Goal: Information Seeking & Learning: Learn about a topic

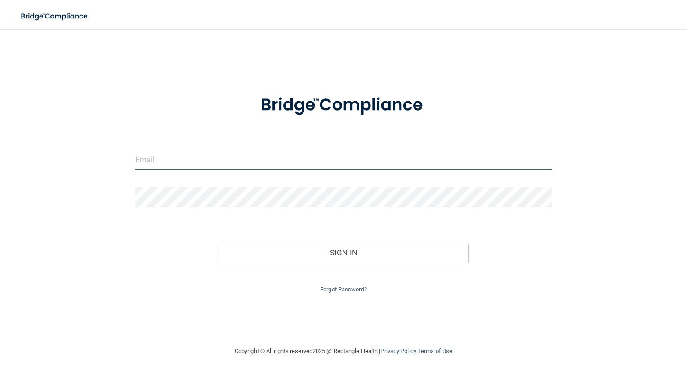
click at [218, 161] on input "email" at bounding box center [343, 159] width 417 height 20
click at [283, 164] on input "[EMAIL_ADDRESS][DOMAIN_NAME]" at bounding box center [343, 159] width 417 height 20
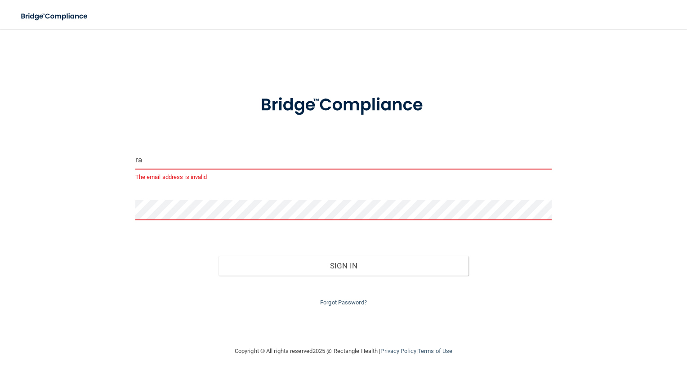
type input "r"
click at [225, 154] on input "email" at bounding box center [343, 159] width 417 height 20
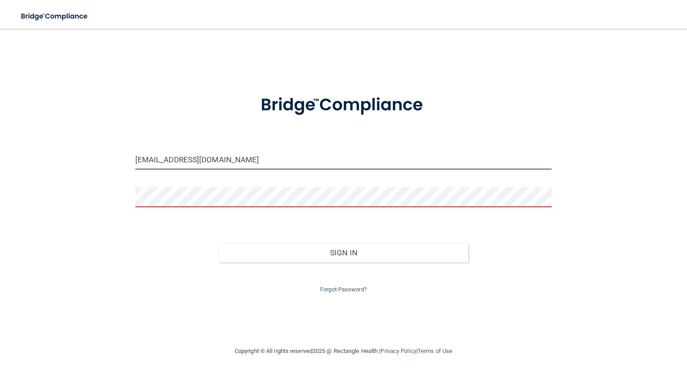
click at [223, 168] on input "[EMAIL_ADDRESS][DOMAIN_NAME]" at bounding box center [343, 159] width 417 height 20
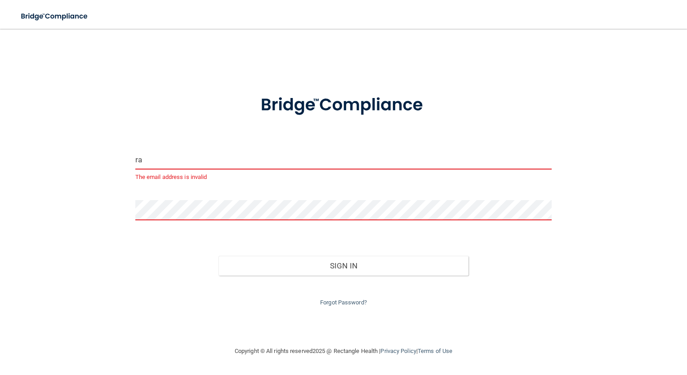
type input "r"
click at [219, 256] on button "Sign In" at bounding box center [344, 266] width 250 height 20
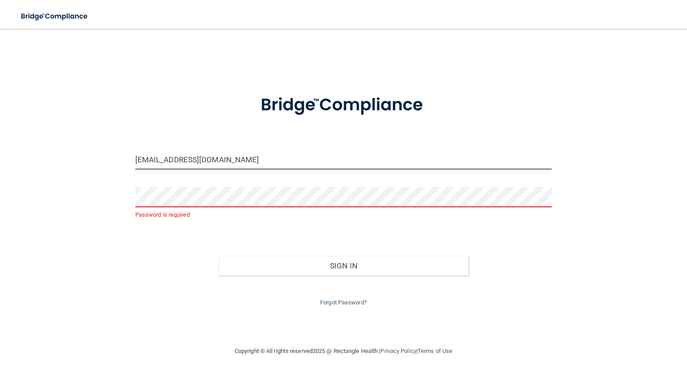
click at [239, 154] on input "[EMAIL_ADDRESS][DOMAIN_NAME]" at bounding box center [343, 159] width 417 height 20
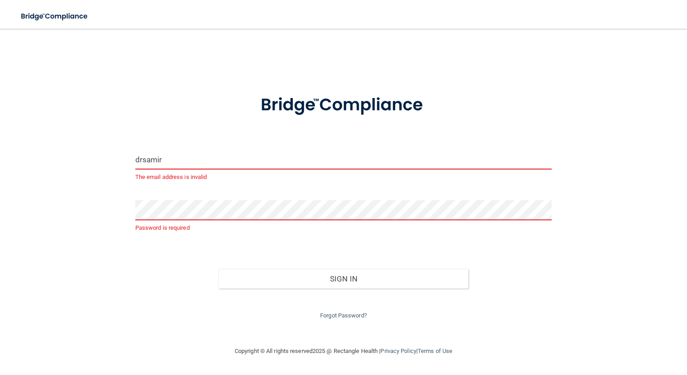
type input "[EMAIL_ADDRESS][DOMAIN_NAME]"
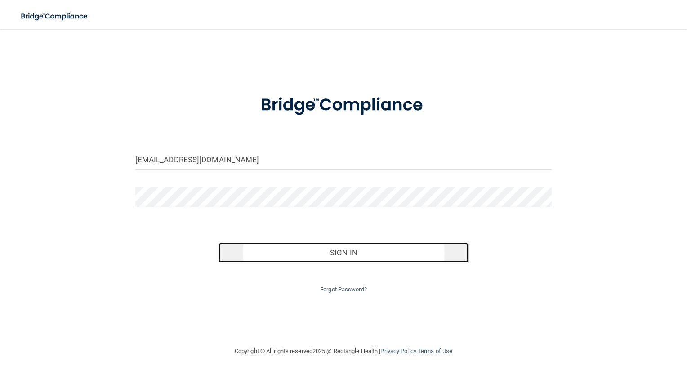
click at [332, 246] on button "Sign In" at bounding box center [344, 253] width 250 height 20
click at [269, 250] on button "Sign In" at bounding box center [344, 253] width 250 height 20
click at [287, 253] on button "Sign In" at bounding box center [344, 253] width 250 height 20
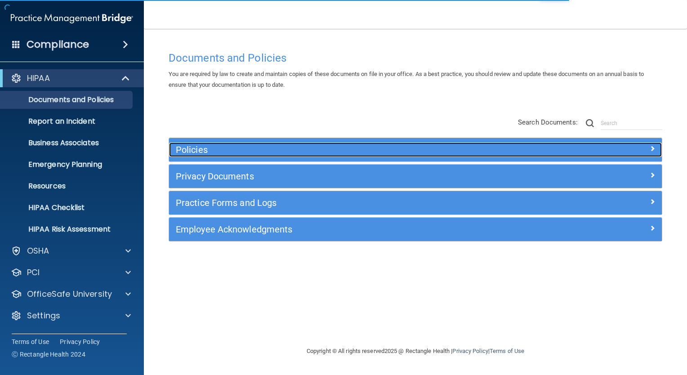
click at [231, 148] on h5 "Policies" at bounding box center [354, 150] width 356 height 10
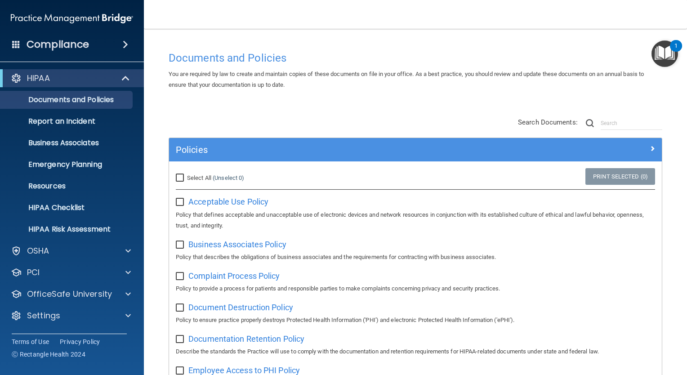
click at [182, 175] on input "Select All (Unselect 0) Unselect All" at bounding box center [181, 178] width 10 height 7
checkbox input "true"
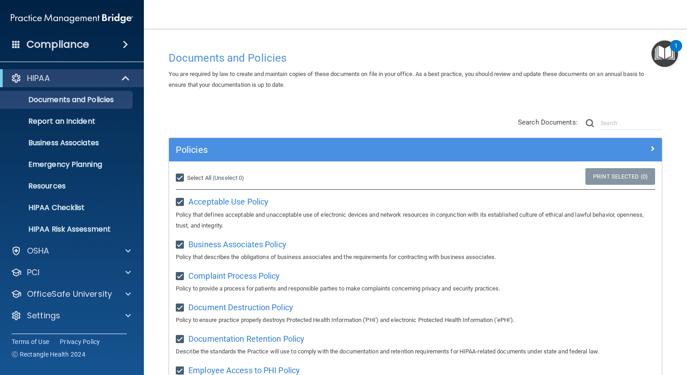
checkbox input "true"
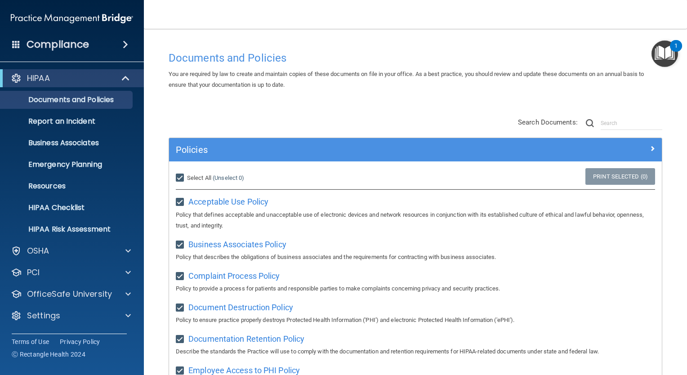
checkbox input "true"
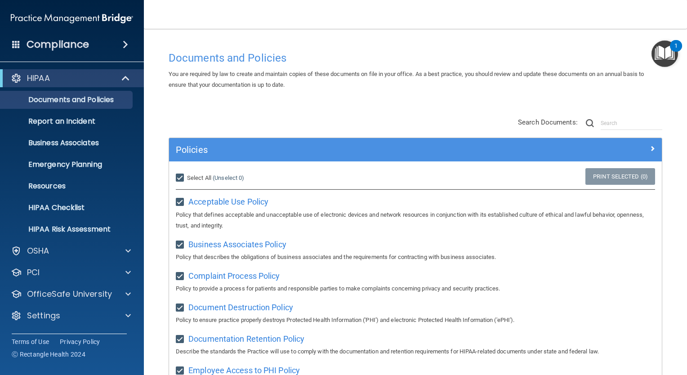
checkbox input "true"
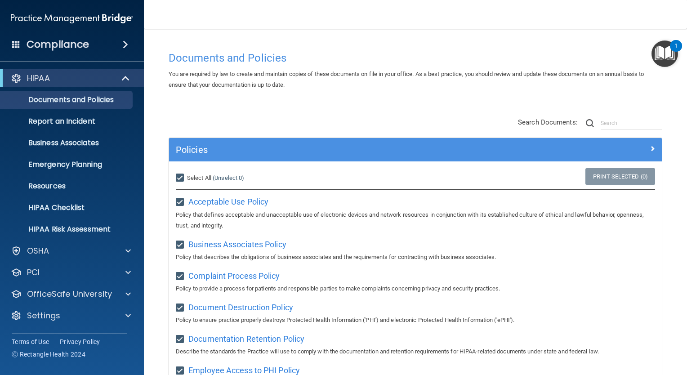
checkbox input "true"
click at [257, 203] on span "Acceptable Use Policy" at bounding box center [228, 201] width 80 height 9
click at [664, 60] on img "Open Resource Center, 1 new notification" at bounding box center [665, 53] width 27 height 27
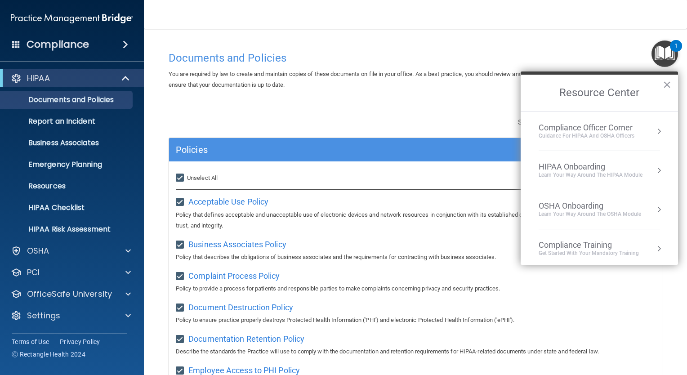
click at [471, 203] on div "Acceptable Use Policy Policy that defines acceptable and unacceptable use of el…" at bounding box center [416, 212] width 480 height 36
click at [667, 78] on button "×" at bounding box center [667, 84] width 9 height 14
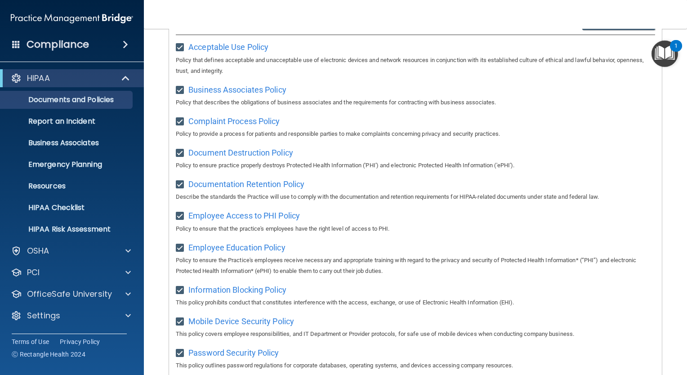
scroll to position [100, 0]
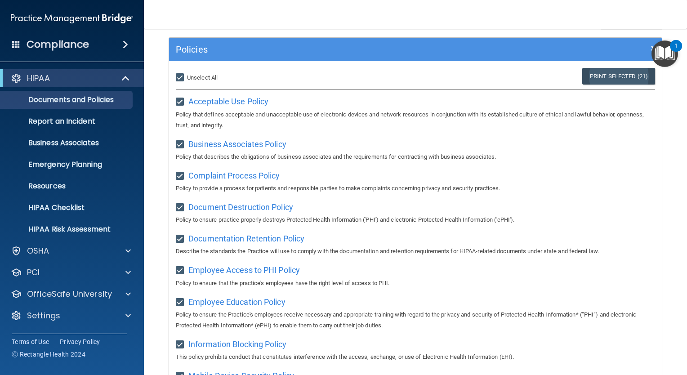
click at [598, 77] on link "Print Selected (21)" at bounding box center [619, 76] width 73 height 17
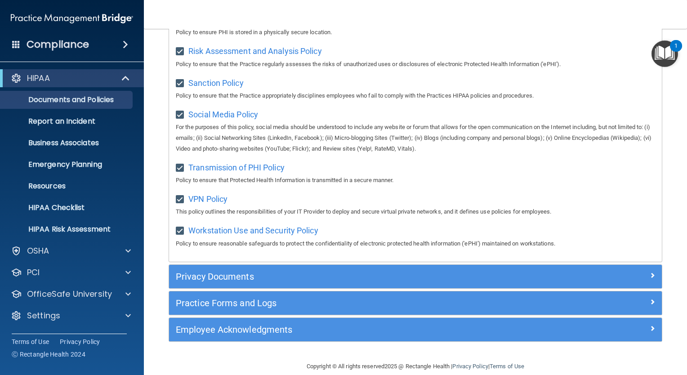
scroll to position [663, 0]
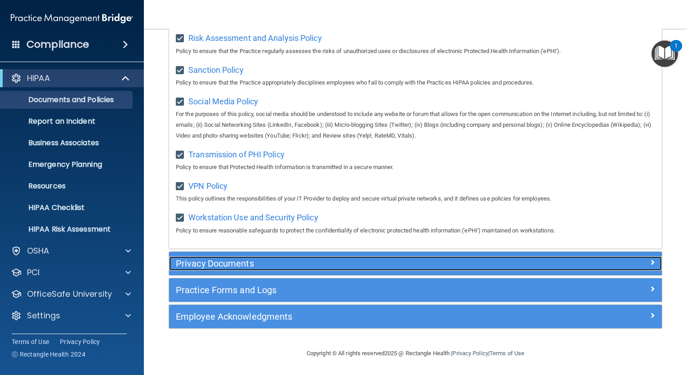
click at [649, 258] on div at bounding box center [600, 261] width 123 height 11
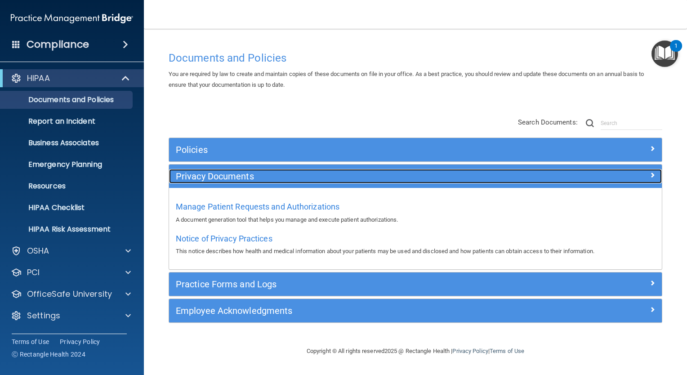
scroll to position [0, 0]
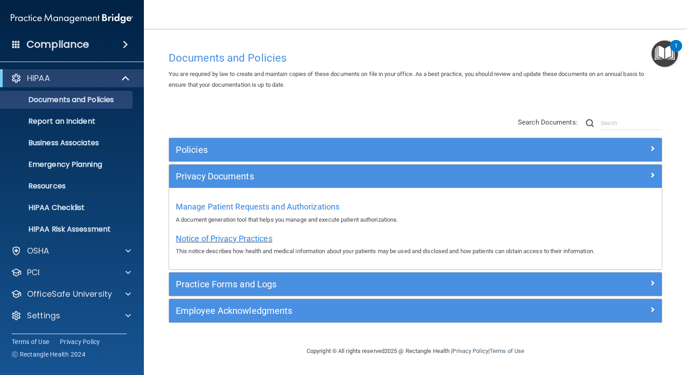
click at [257, 234] on span "Notice of Privacy Practices" at bounding box center [224, 238] width 97 height 9
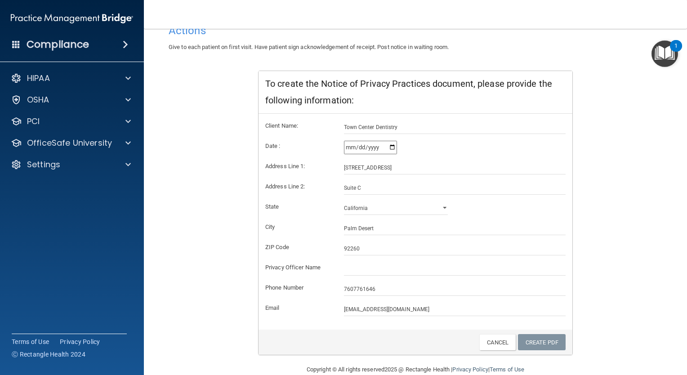
scroll to position [123, 0]
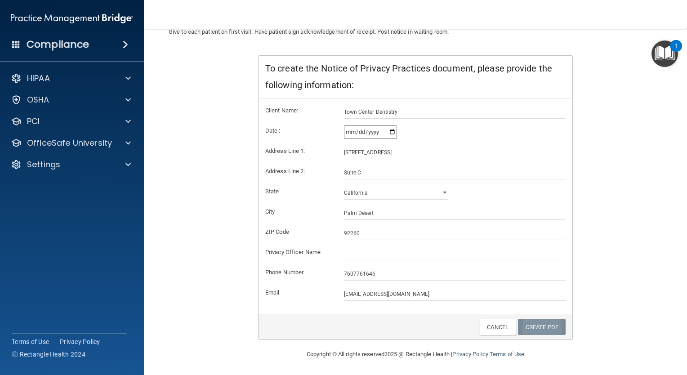
click at [529, 328] on link "Create PDF" at bounding box center [542, 327] width 48 height 17
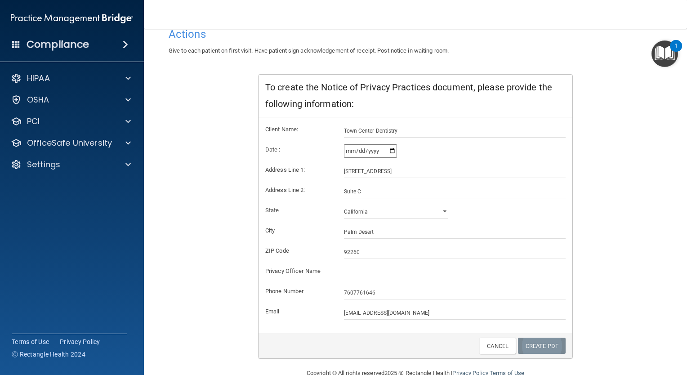
click at [524, 352] on link "Create PDF" at bounding box center [542, 346] width 48 height 17
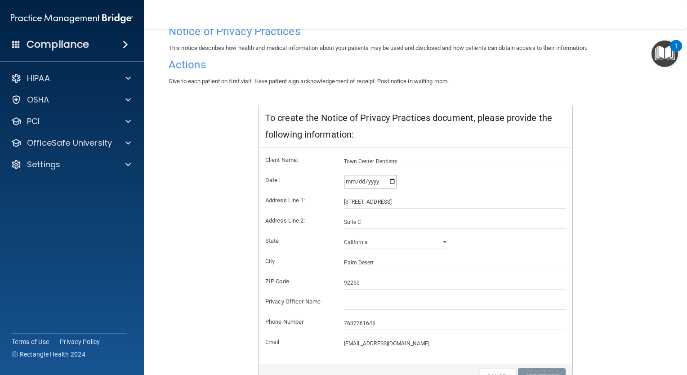
scroll to position [55, 0]
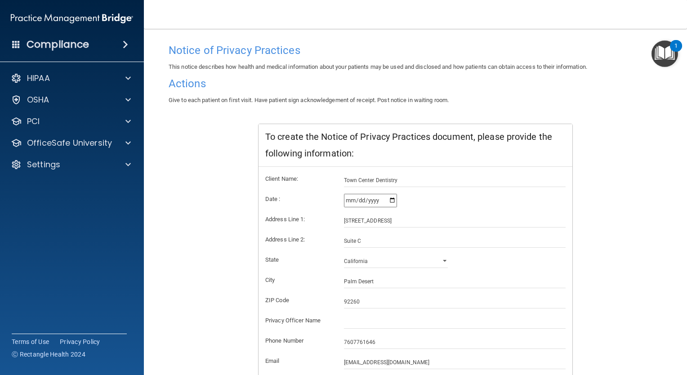
click at [436, 85] on h4 "Actions" at bounding box center [416, 84] width 494 height 12
click at [431, 170] on div "Client Name: Town Center Dentistry Date : 2025-08-27 Address Line 1: 44421 Town…" at bounding box center [416, 275] width 314 height 216
click at [423, 179] on input "Town Center Dentistry" at bounding box center [455, 180] width 222 height 13
click at [391, 316] on input "text" at bounding box center [455, 321] width 222 height 13
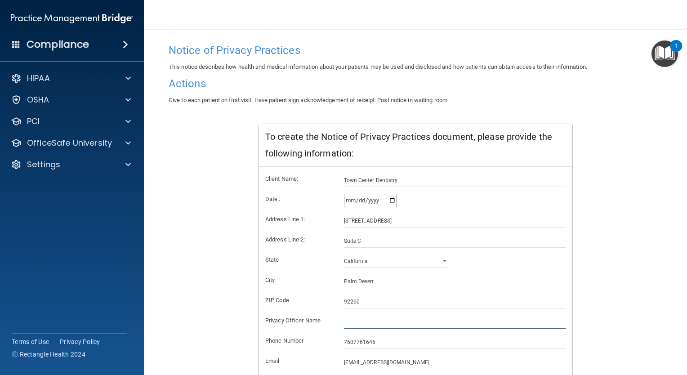
type input "S"
type input "Adisa Rizvanbegovic"
click at [421, 346] on input "7607761646" at bounding box center [455, 342] width 222 height 13
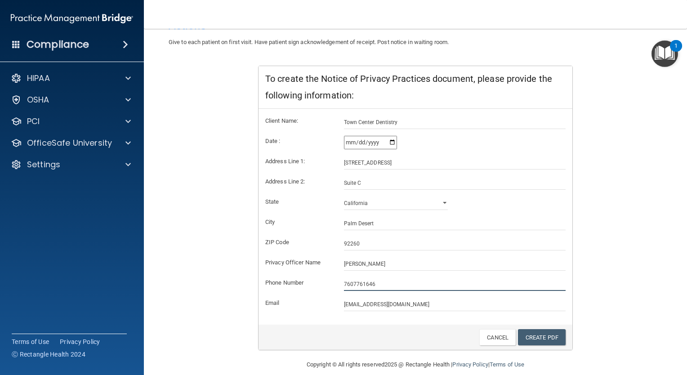
scroll to position [123, 0]
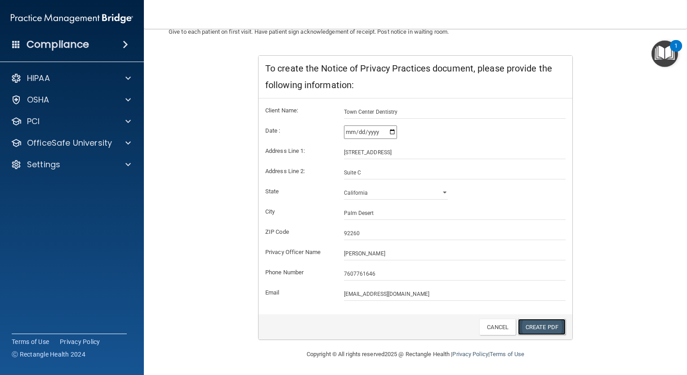
click at [547, 323] on link "Create PDF" at bounding box center [542, 327] width 48 height 17
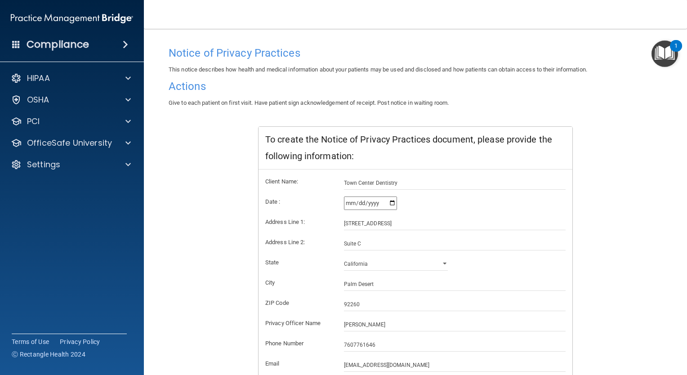
click at [258, 55] on h4 "Notice of Privacy Practices" at bounding box center [416, 53] width 494 height 12
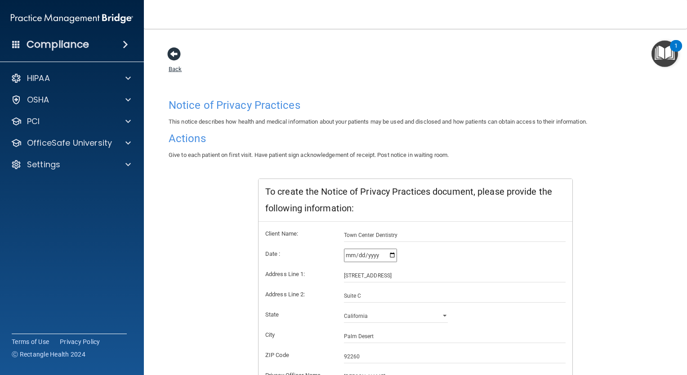
click at [175, 51] on span at bounding box center [173, 53] width 13 height 13
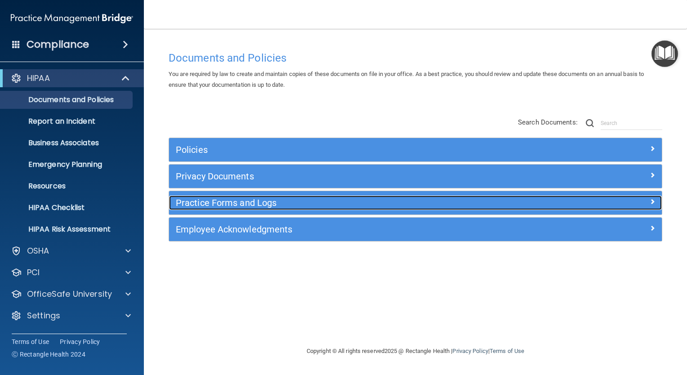
click at [246, 200] on h5 "Practice Forms and Logs" at bounding box center [354, 203] width 356 height 10
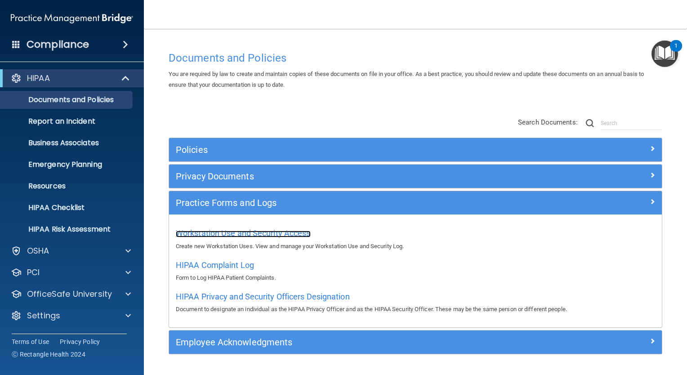
click at [258, 229] on span "Workstation Use and Security Access" at bounding box center [243, 233] width 135 height 9
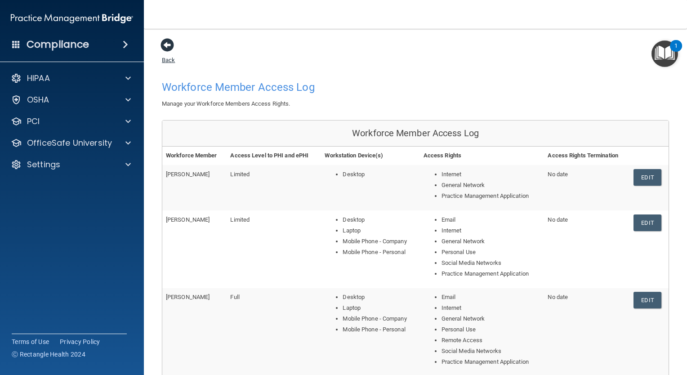
click at [166, 44] on span at bounding box center [167, 44] width 13 height 13
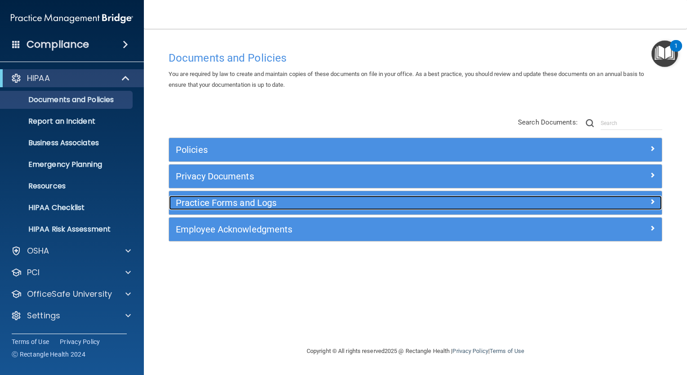
click at [237, 203] on h5 "Practice Forms and Logs" at bounding box center [354, 203] width 356 height 10
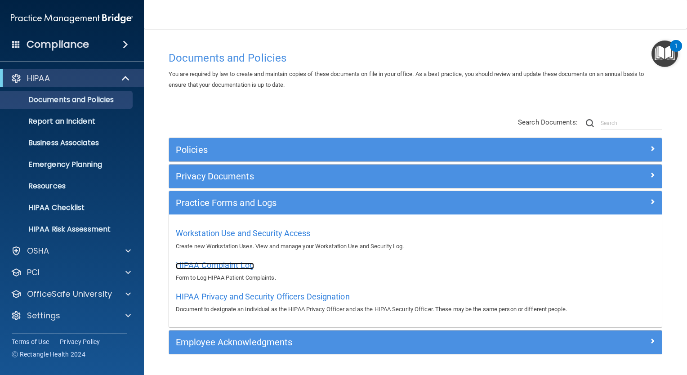
click at [224, 260] on span "HIPAA Complaint Log" at bounding box center [215, 264] width 78 height 9
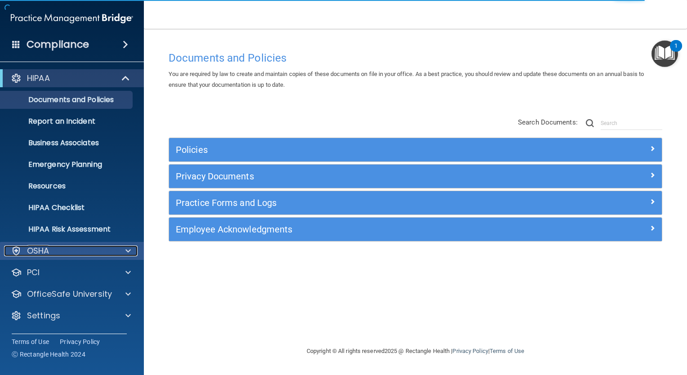
click at [119, 253] on div at bounding box center [127, 251] width 22 height 11
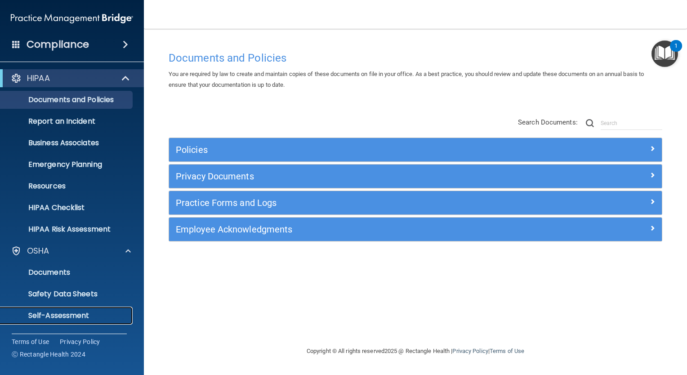
click at [71, 314] on p "Self-Assessment" at bounding box center [67, 315] width 123 height 9
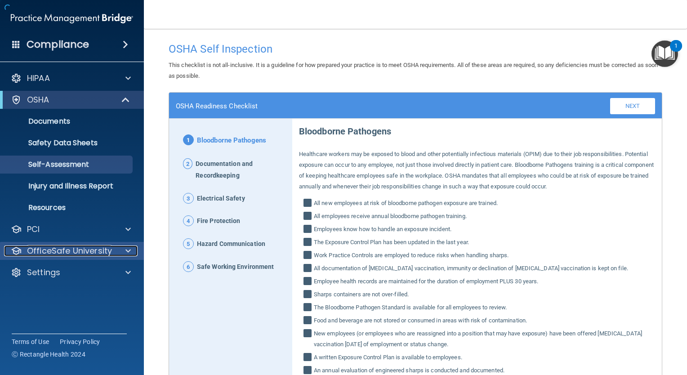
click at [68, 255] on p "OfficeSafe University" at bounding box center [69, 251] width 85 height 11
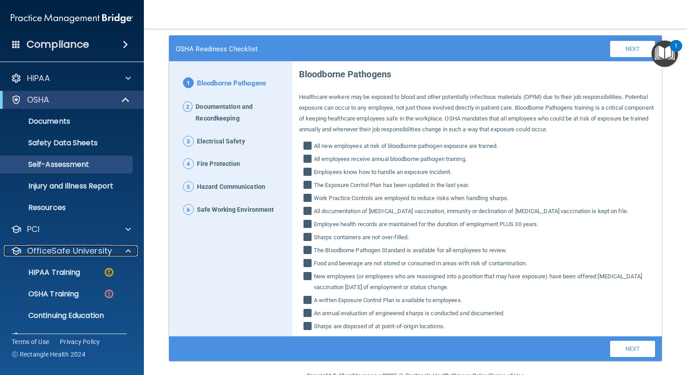
scroll to position [79, 0]
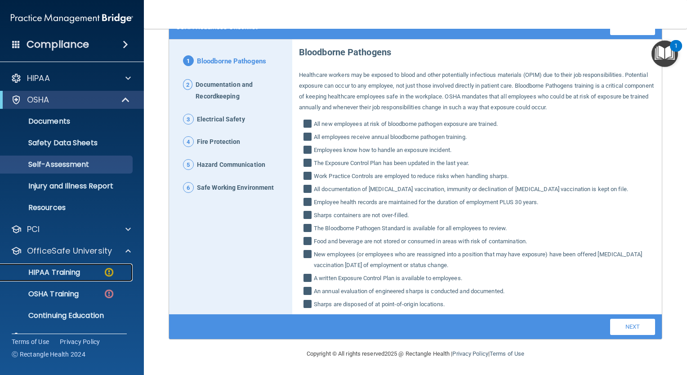
click at [62, 269] on p "HIPAA Training" at bounding box center [43, 272] width 74 height 9
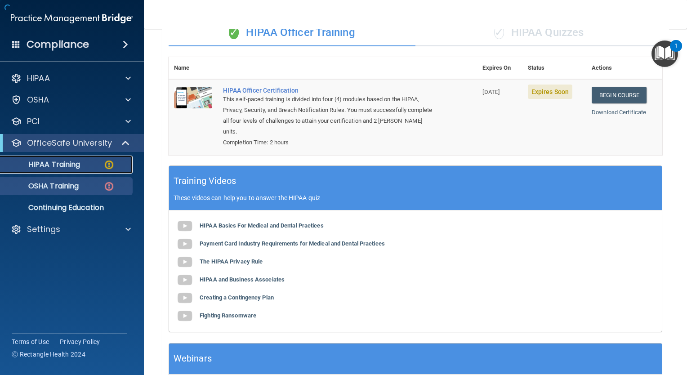
scroll to position [239, 0]
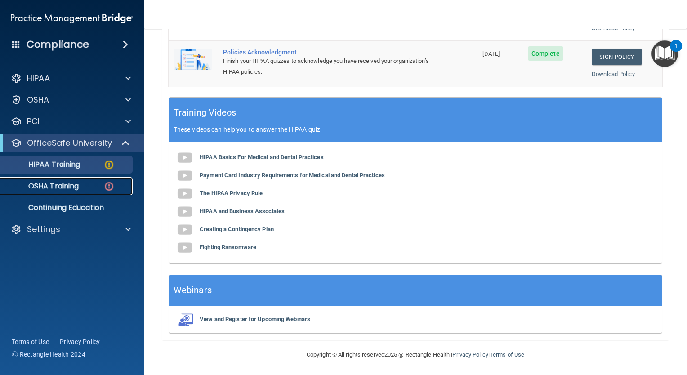
click at [76, 185] on p "OSHA Training" at bounding box center [42, 186] width 73 height 9
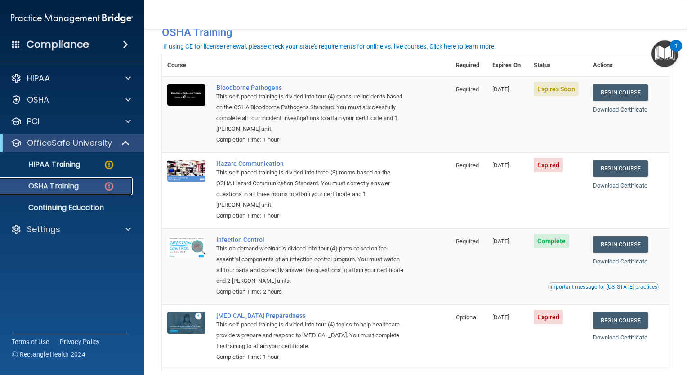
scroll to position [50, 0]
click at [623, 171] on link "Begin Course" at bounding box center [620, 168] width 55 height 17
click at [90, 166] on div "HIPAA Training" at bounding box center [67, 164] width 123 height 9
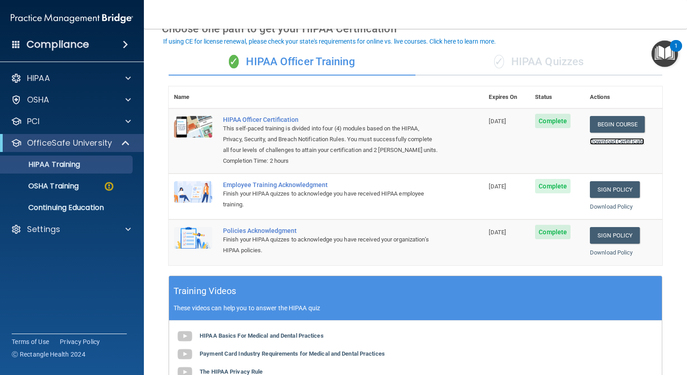
click at [596, 139] on link "Download Certificate" at bounding box center [617, 141] width 54 height 7
click at [591, 210] on link "Download Policy" at bounding box center [611, 206] width 43 height 7
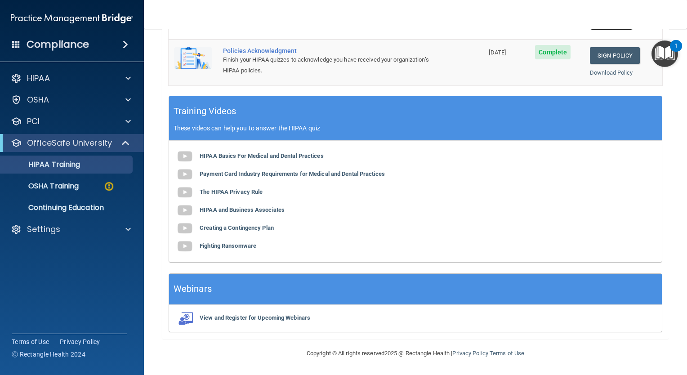
scroll to position [120, 0]
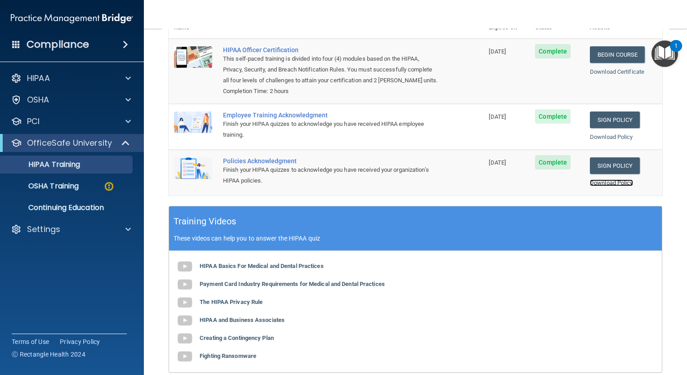
click at [620, 186] on link "Download Policy" at bounding box center [611, 182] width 43 height 7
click at [84, 188] on div "OSHA Training" at bounding box center [67, 186] width 123 height 9
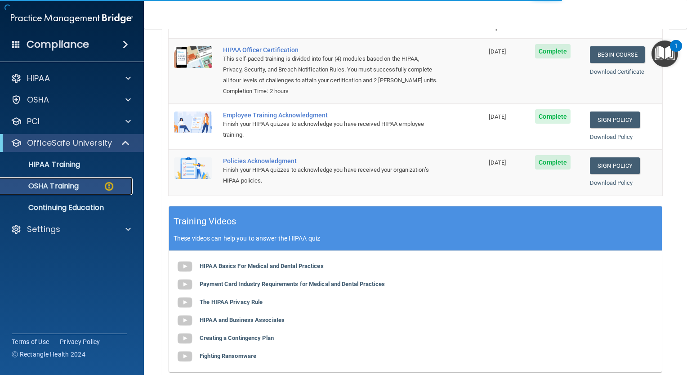
scroll to position [92, 0]
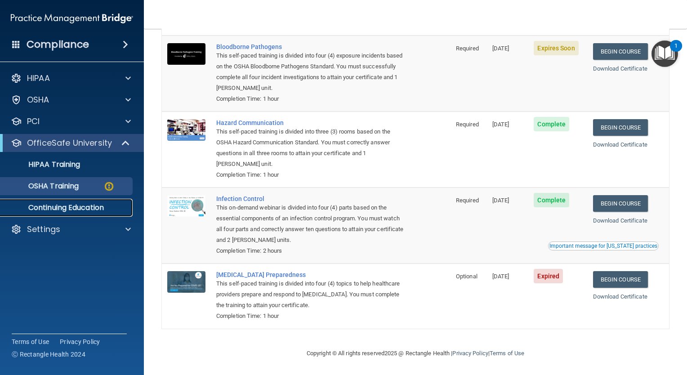
click at [67, 211] on p "Continuing Education" at bounding box center [67, 207] width 123 height 9
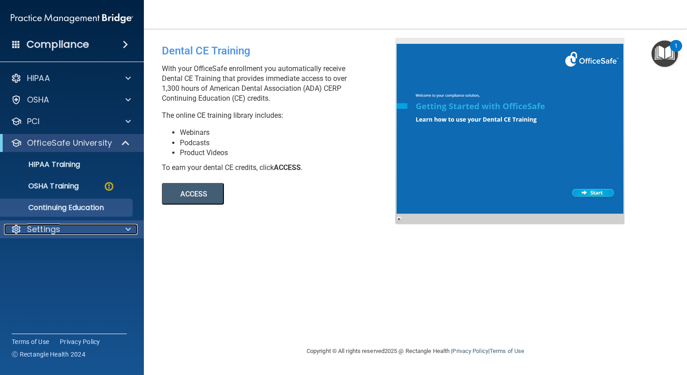
click at [49, 229] on p "Settings" at bounding box center [43, 229] width 33 height 11
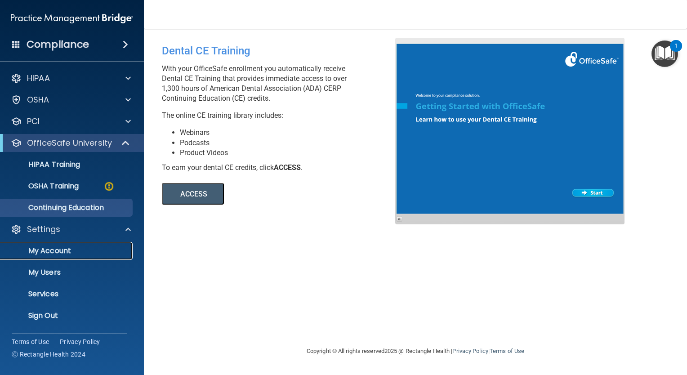
click at [46, 250] on p "My Account" at bounding box center [67, 251] width 123 height 9
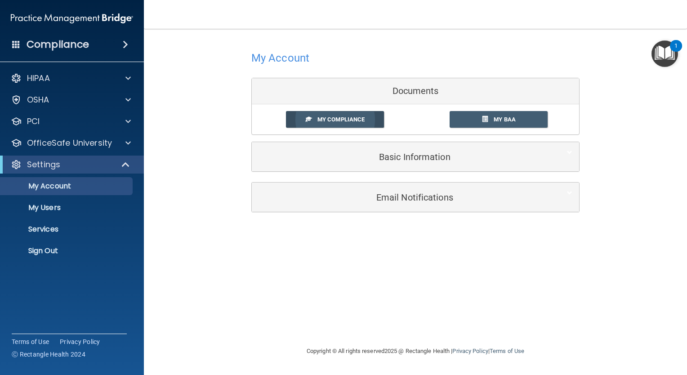
click at [341, 121] on span "My Compliance" at bounding box center [341, 119] width 47 height 7
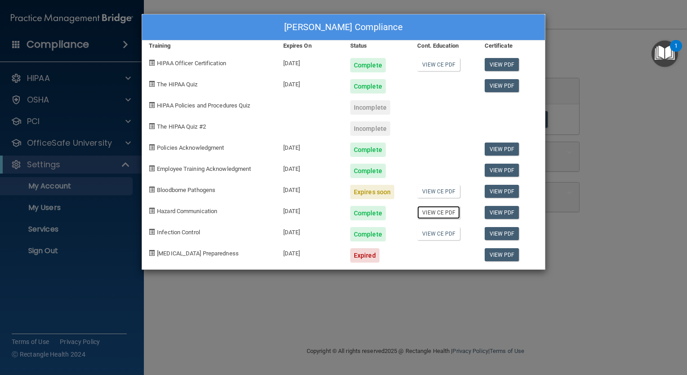
click at [437, 212] on link "View CE PDF" at bounding box center [438, 212] width 43 height 13
click at [445, 64] on link "View CE PDF" at bounding box center [438, 64] width 43 height 13
click at [668, 117] on div "Samir Rizvanbegovic's Compliance Training Expires On Status Cont. Education Cer…" at bounding box center [343, 187] width 687 height 375
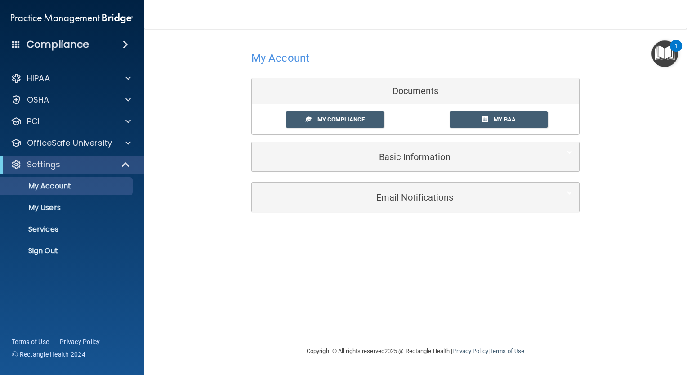
click at [666, 58] on img "Open Resource Center, 1 new notification" at bounding box center [665, 53] width 27 height 27
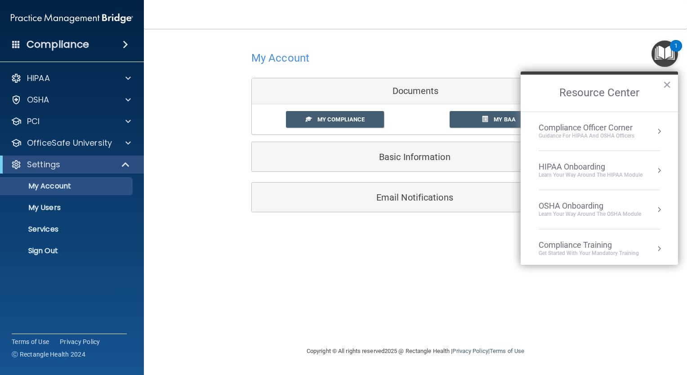
click at [596, 165] on div "HIPAA Onboarding" at bounding box center [591, 167] width 104 height 10
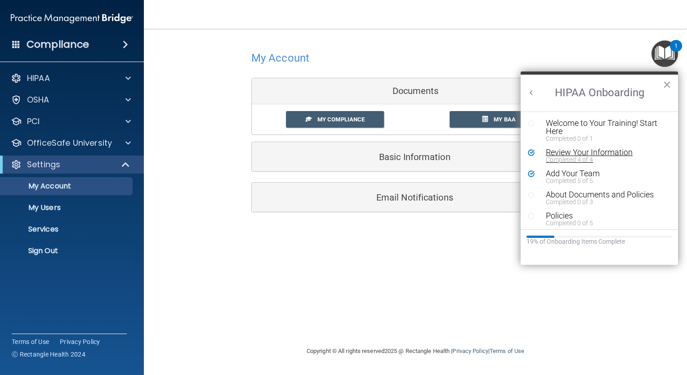
click at [601, 157] on div "Completed 4 of 4" at bounding box center [602, 160] width 113 height 6
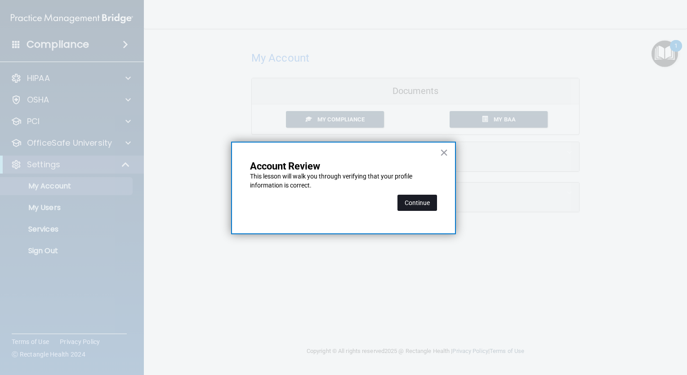
click at [429, 204] on button "Continue" at bounding box center [418, 203] width 40 height 16
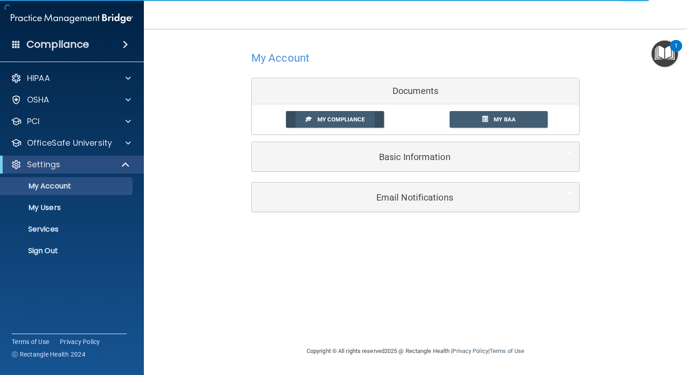
click at [359, 118] on span "My Compliance" at bounding box center [341, 119] width 47 height 7
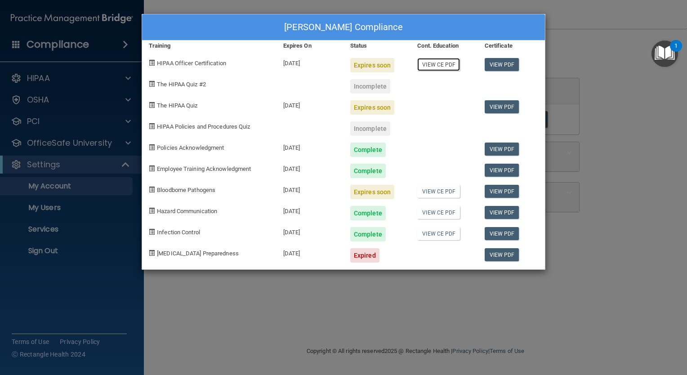
click at [434, 64] on link "View CE PDF" at bounding box center [438, 64] width 43 height 13
click at [505, 105] on link "View PDF" at bounding box center [502, 106] width 35 height 13
click at [55, 204] on div "Samir Rizvanbegovic's Compliance Training Expires On Status Cont. Education Cer…" at bounding box center [343, 187] width 687 height 375
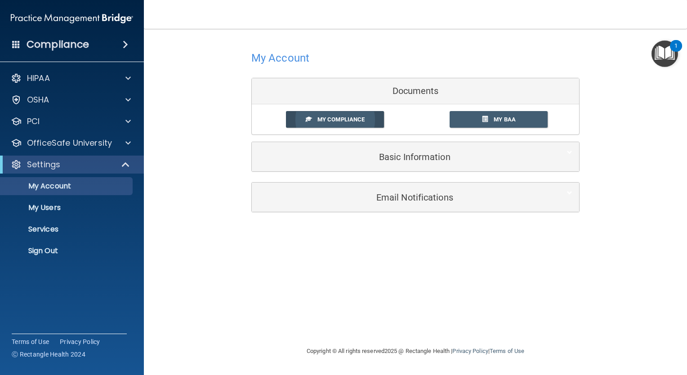
click at [314, 125] on link "My Compliance" at bounding box center [335, 119] width 99 height 17
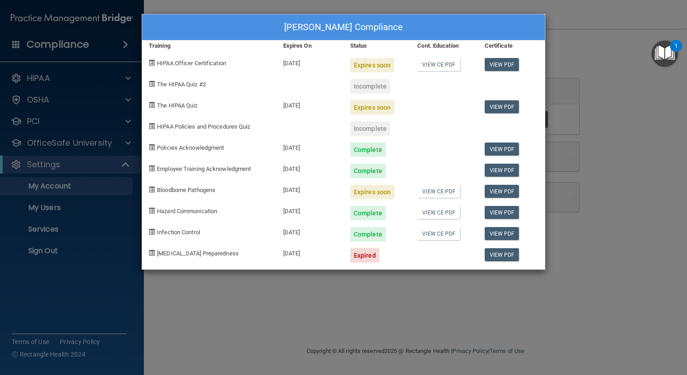
click at [36, 230] on div "Samir Rizvanbegovic's Compliance Training Expires On Status Cont. Education Cer…" at bounding box center [343, 187] width 687 height 375
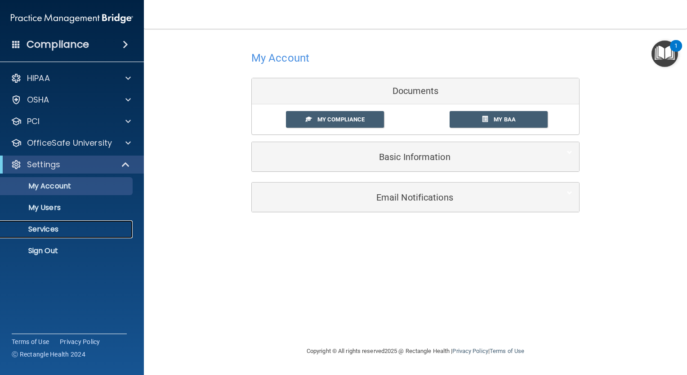
click at [36, 230] on p "Services" at bounding box center [67, 229] width 123 height 9
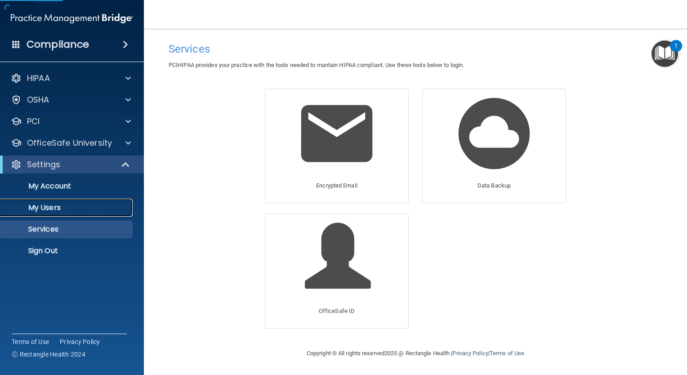
click at [45, 211] on p "My Users" at bounding box center [67, 207] width 123 height 9
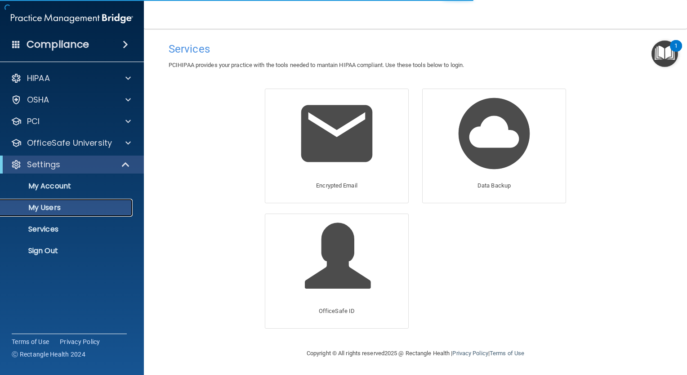
select select "20"
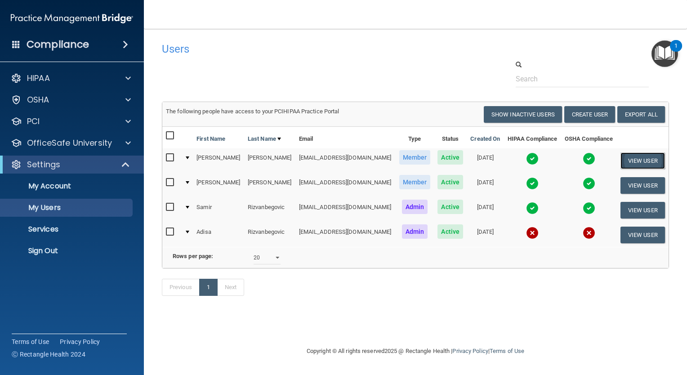
click at [646, 156] on button "View User" at bounding box center [643, 160] width 45 height 17
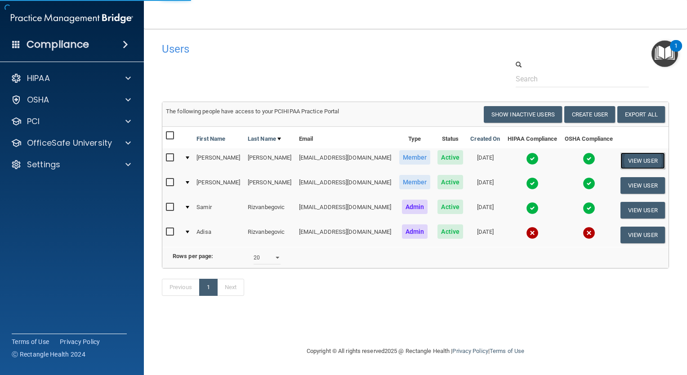
click at [641, 161] on button "View User" at bounding box center [643, 160] width 45 height 17
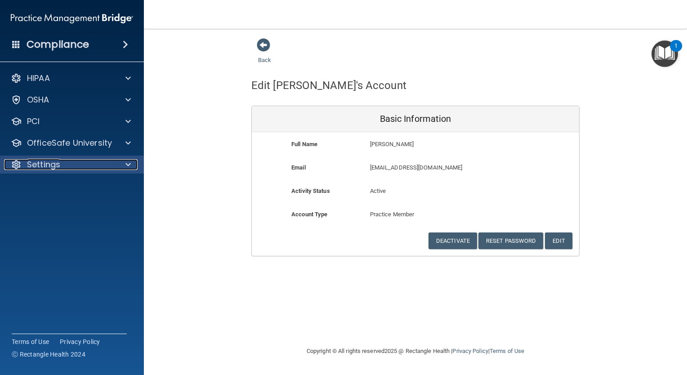
click at [58, 162] on p "Settings" at bounding box center [43, 164] width 33 height 11
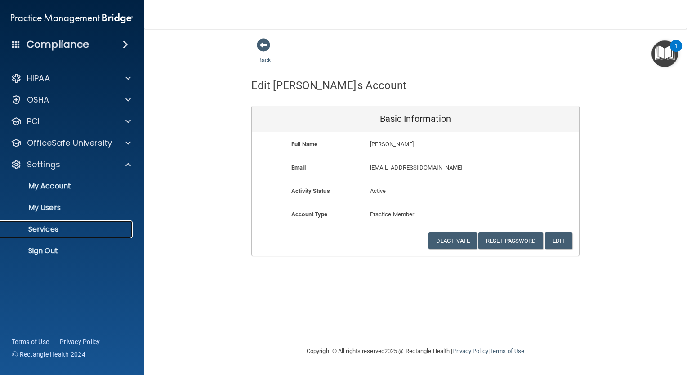
click at [40, 229] on p "Services" at bounding box center [67, 229] width 123 height 9
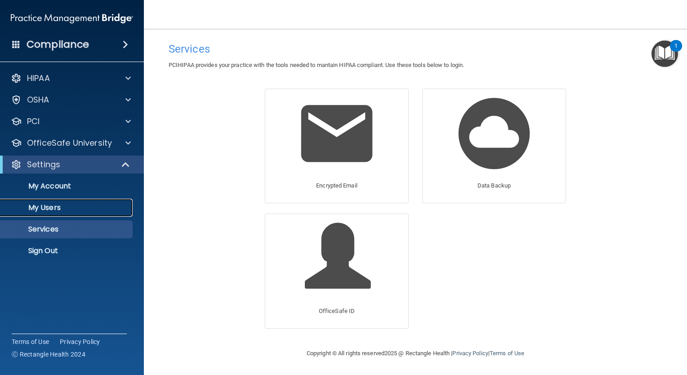
click at [57, 207] on p "My Users" at bounding box center [67, 207] width 123 height 9
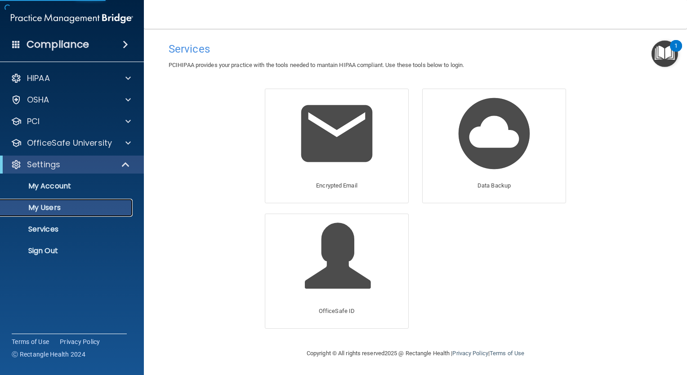
select select "20"
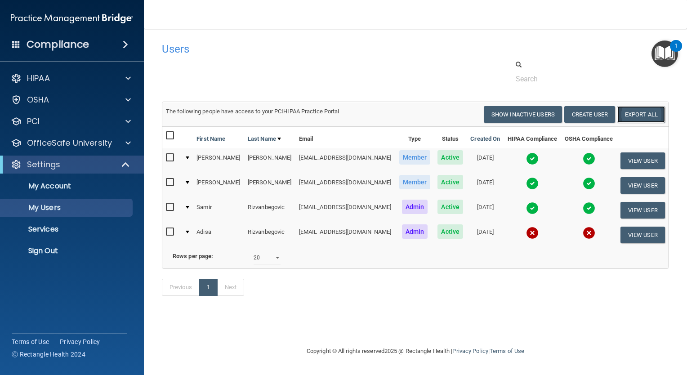
click at [632, 112] on link "Export All" at bounding box center [642, 114] width 48 height 17
click at [432, 44] on h4 "Users" at bounding box center [307, 49] width 291 height 12
click at [49, 229] on p "Services" at bounding box center [67, 229] width 123 height 9
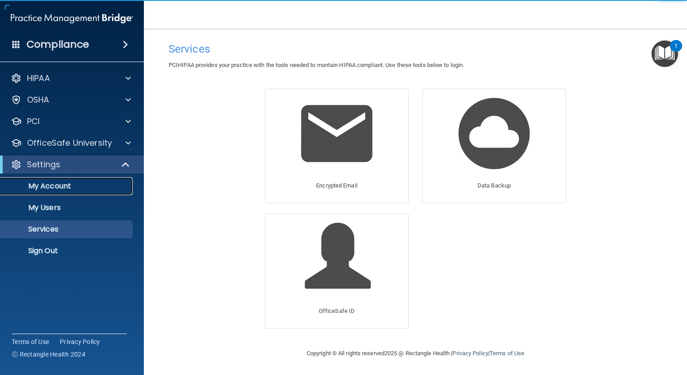
click at [46, 188] on p "My Account" at bounding box center [67, 186] width 123 height 9
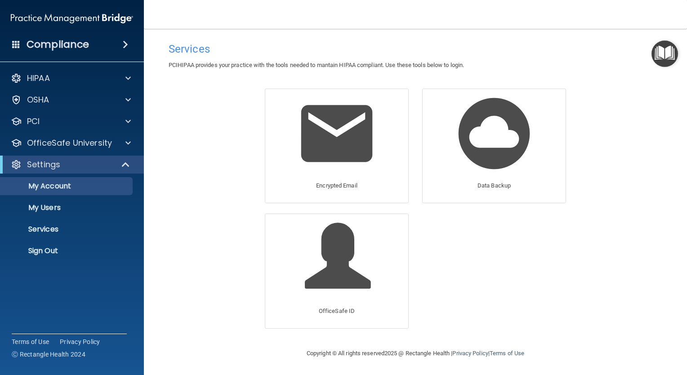
click at [4, 290] on div "Compliance HIPAA Documents and Policies Report an Incident Business Associates …" at bounding box center [72, 187] width 144 height 375
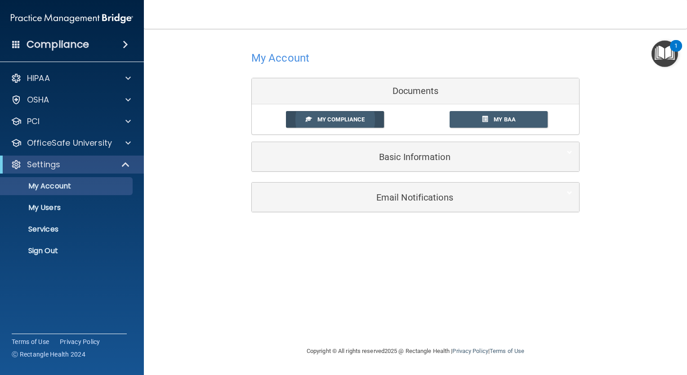
click at [343, 117] on span "My Compliance" at bounding box center [341, 119] width 47 height 7
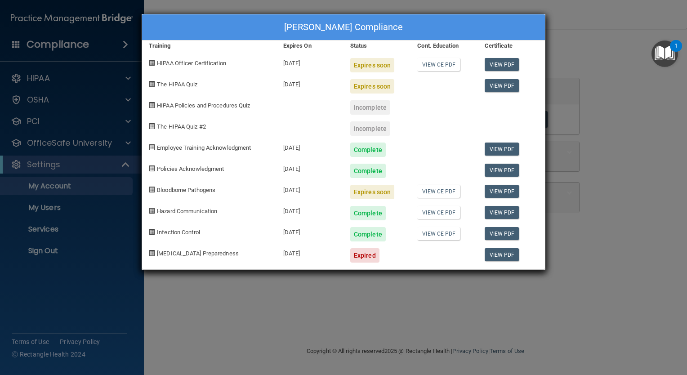
click at [377, 124] on div "Incomplete" at bounding box center [370, 128] width 40 height 14
click at [214, 107] on span "HIPAA Policies and Procedures Quiz" at bounding box center [203, 105] width 93 height 7
click at [600, 60] on div "Samir Rizvanbegovic's Compliance Training Expires On Status Cont. Education Cer…" at bounding box center [343, 187] width 687 height 375
click at [448, 305] on div "Samir Rizvanbegovic's Compliance Training Expires On Status Cont. Education Cer…" at bounding box center [343, 187] width 687 height 375
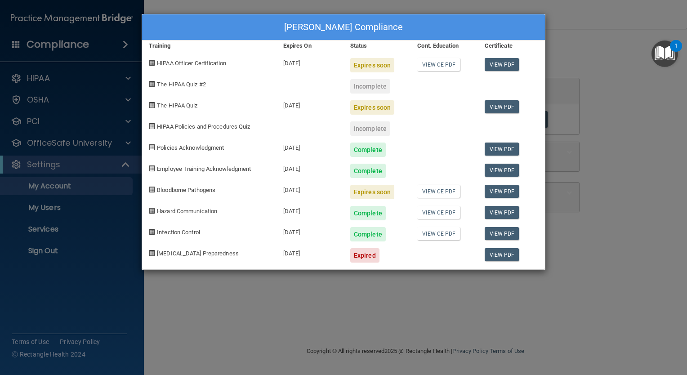
click at [88, 145] on div "Samir Rizvanbegovic's Compliance Training Expires On Status Cont. Education Cer…" at bounding box center [343, 187] width 687 height 375
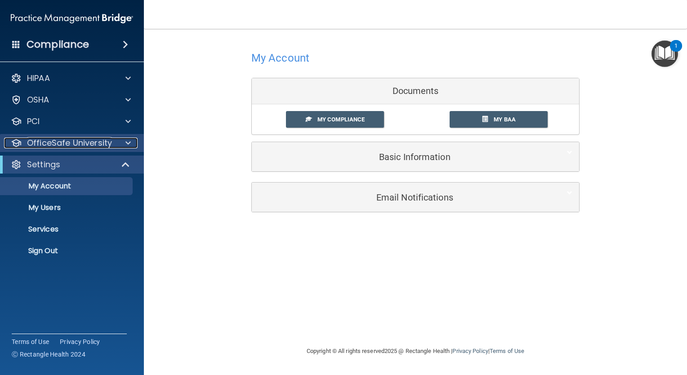
click at [122, 145] on div at bounding box center [127, 143] width 22 height 11
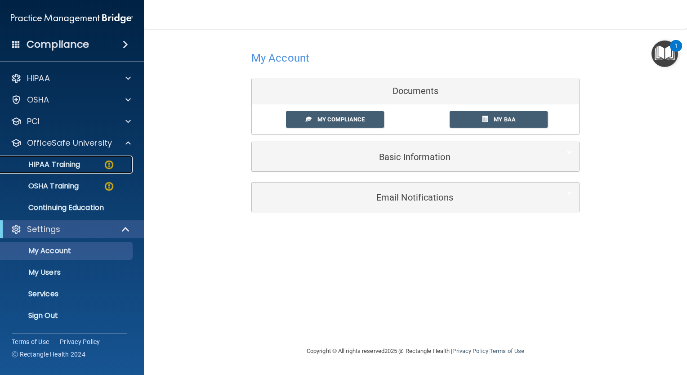
click at [83, 162] on div "HIPAA Training" at bounding box center [67, 164] width 123 height 9
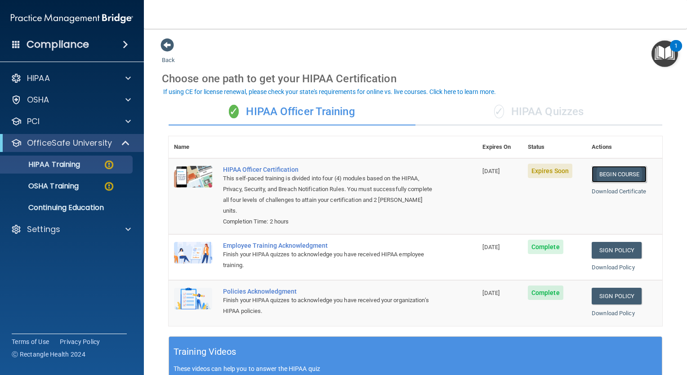
click at [626, 175] on link "Begin Course" at bounding box center [619, 174] width 55 height 17
click at [507, 117] on div "✓ HIPAA Quizzes" at bounding box center [539, 112] width 247 height 27
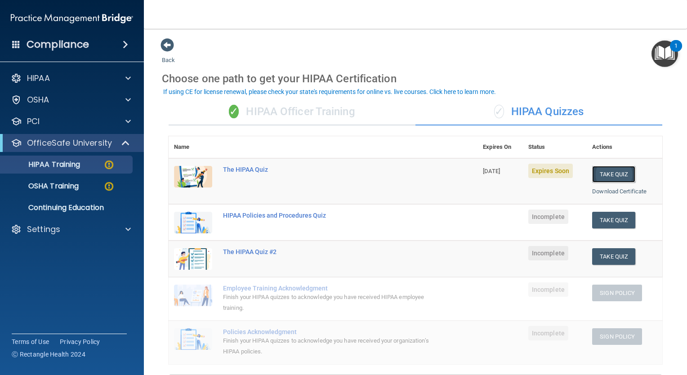
click at [610, 172] on button "Take Quiz" at bounding box center [613, 174] width 43 height 17
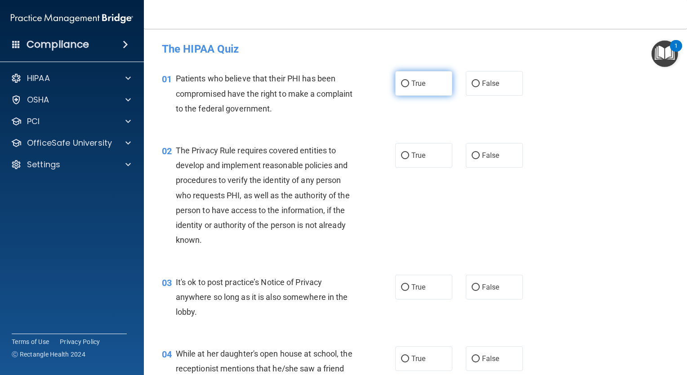
click at [401, 81] on input "True" at bounding box center [405, 84] width 8 height 7
radio input "true"
click at [405, 156] on input "True" at bounding box center [405, 155] width 8 height 7
radio input "true"
click at [402, 287] on input "True" at bounding box center [405, 287] width 8 height 7
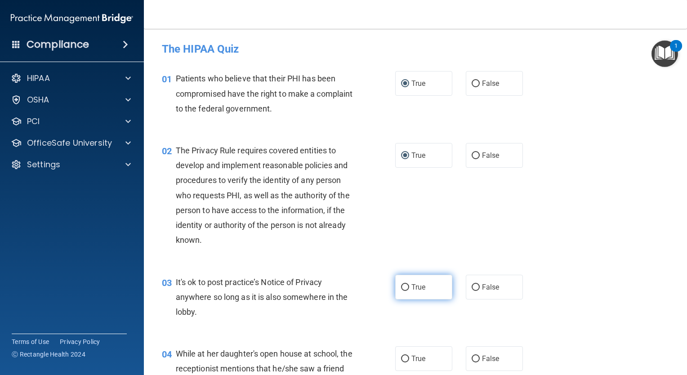
radio input "true"
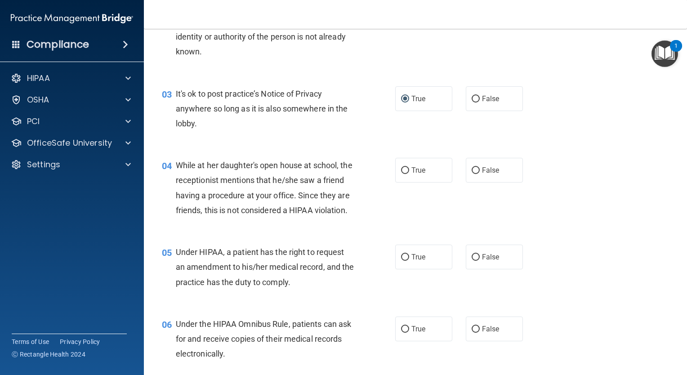
scroll to position [251, 0]
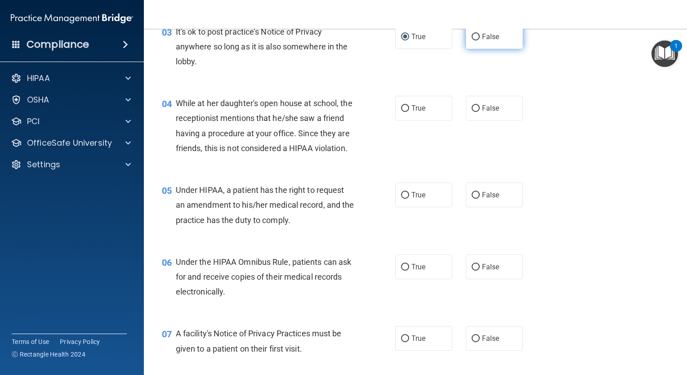
click at [469, 31] on label "False" at bounding box center [494, 36] width 57 height 25
click at [472, 34] on input "False" at bounding box center [476, 37] width 8 height 7
radio input "true"
radio input "false"
click at [472, 109] on input "False" at bounding box center [476, 108] width 8 height 7
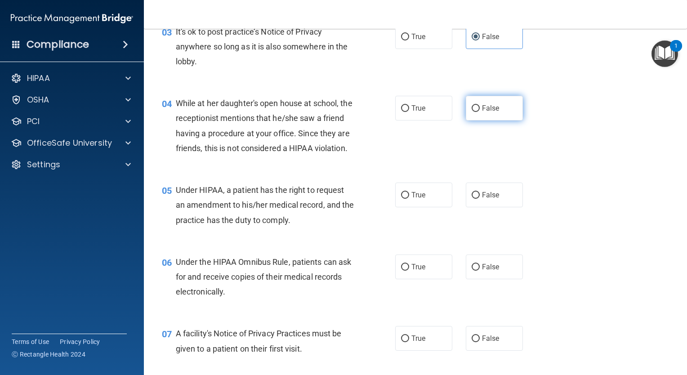
radio input "true"
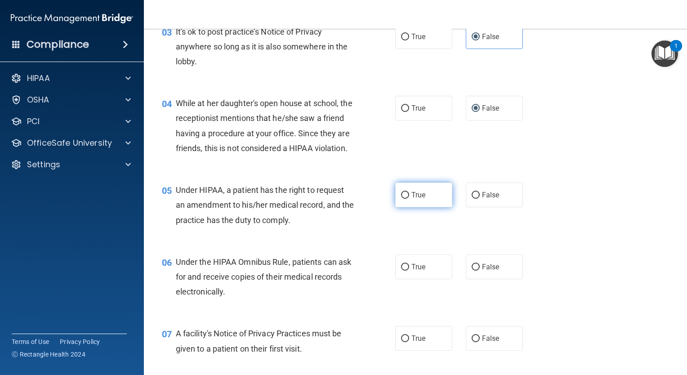
click at [401, 199] on input "True" at bounding box center [405, 195] width 8 height 7
radio input "true"
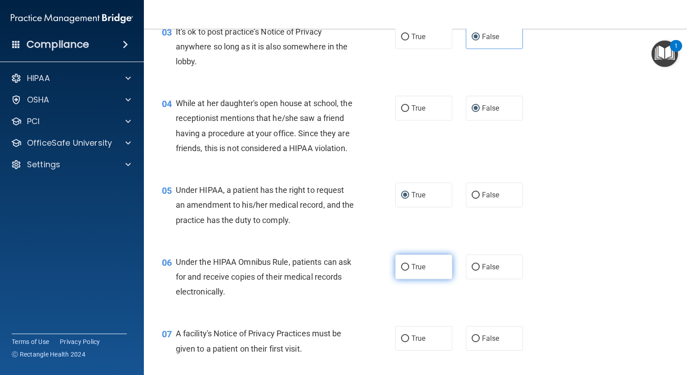
click at [401, 271] on input "True" at bounding box center [405, 267] width 8 height 7
radio input "true"
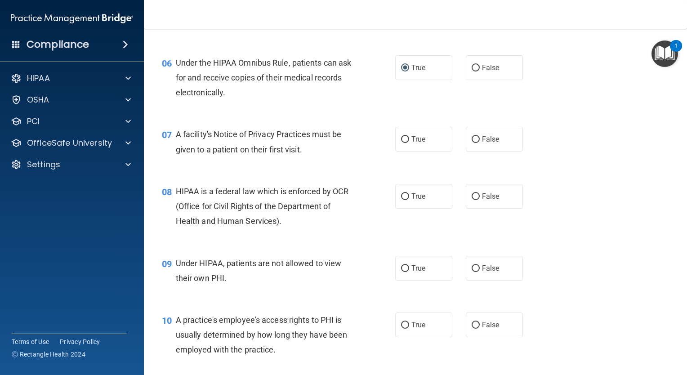
scroll to position [455, 0]
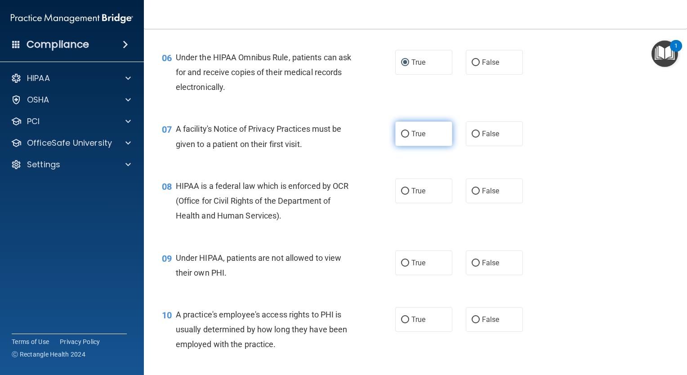
click at [403, 138] on input "True" at bounding box center [405, 134] width 8 height 7
radio input "true"
click at [402, 195] on input "True" at bounding box center [405, 191] width 8 height 7
radio input "true"
click at [472, 267] on input "False" at bounding box center [476, 263] width 8 height 7
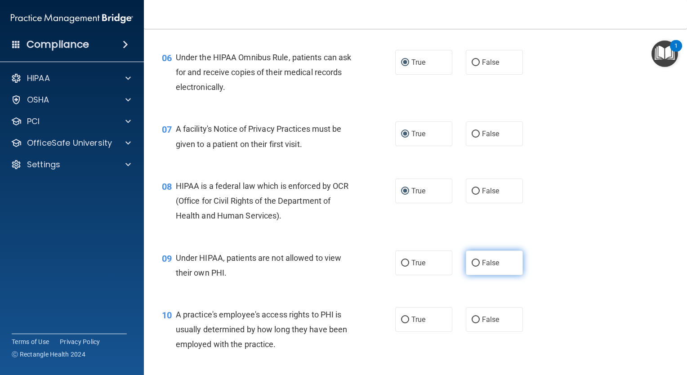
radio input "true"
click at [475, 323] on input "False" at bounding box center [476, 320] width 8 height 7
radio input "true"
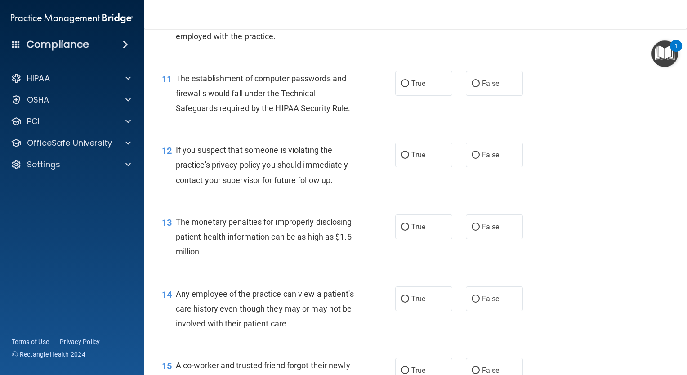
scroll to position [769, 0]
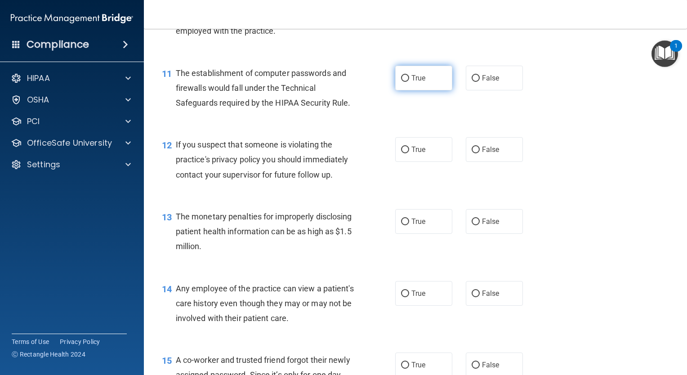
click at [401, 82] on input "True" at bounding box center [405, 78] width 8 height 7
radio input "true"
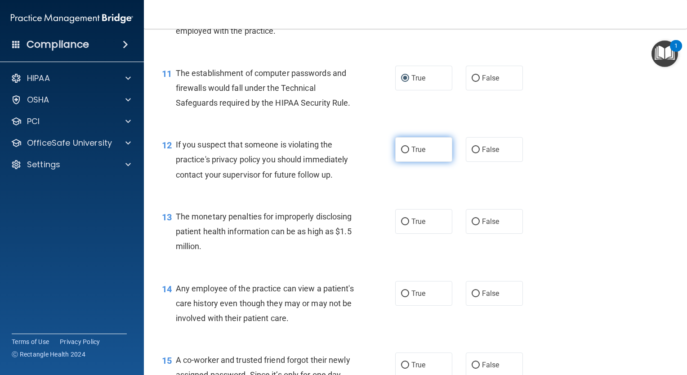
click at [404, 153] on input "True" at bounding box center [405, 150] width 8 height 7
radio input "true"
click at [404, 225] on input "True" at bounding box center [405, 222] width 8 height 7
radio input "true"
click at [472, 297] on input "False" at bounding box center [476, 294] width 8 height 7
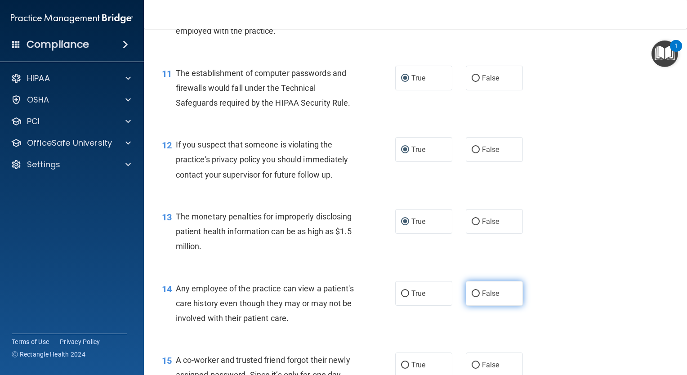
radio input "true"
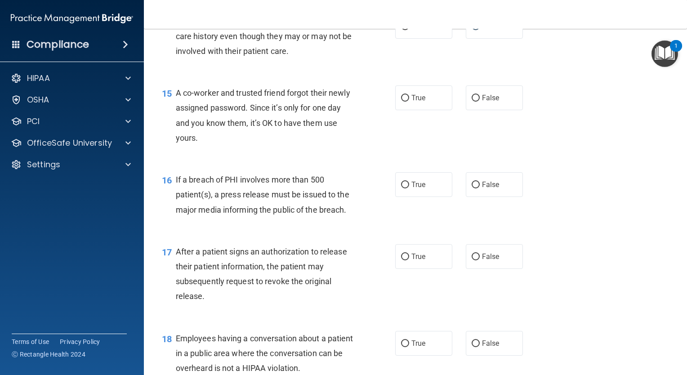
scroll to position [1060, 0]
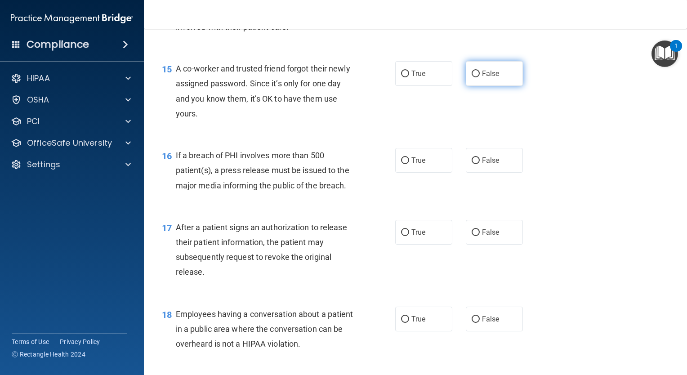
click at [472, 77] on input "False" at bounding box center [476, 74] width 8 height 7
radio input "true"
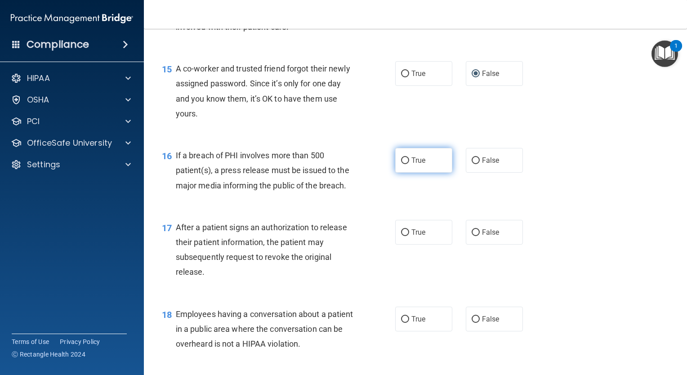
click at [399, 173] on label "True" at bounding box center [423, 160] width 57 height 25
click at [401, 164] on input "True" at bounding box center [405, 160] width 8 height 7
radio input "true"
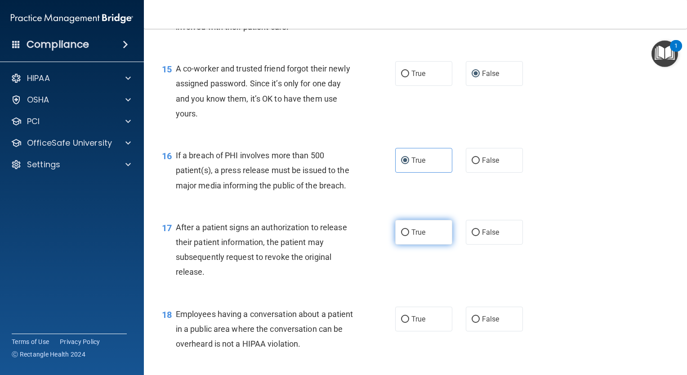
click at [401, 245] on label "True" at bounding box center [423, 232] width 57 height 25
click at [401, 236] on input "True" at bounding box center [405, 232] width 8 height 7
radio input "true"
click at [472, 323] on input "False" at bounding box center [476, 319] width 8 height 7
radio input "true"
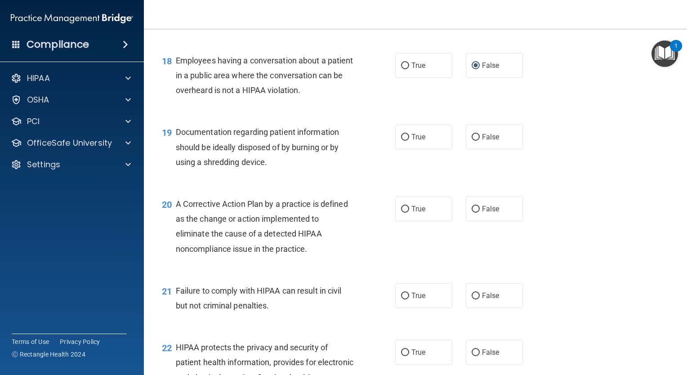
scroll to position [1322, 0]
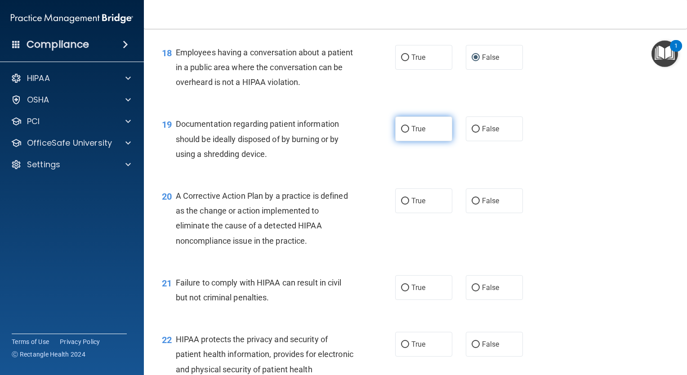
click at [403, 133] on input "True" at bounding box center [405, 129] width 8 height 7
radio input "true"
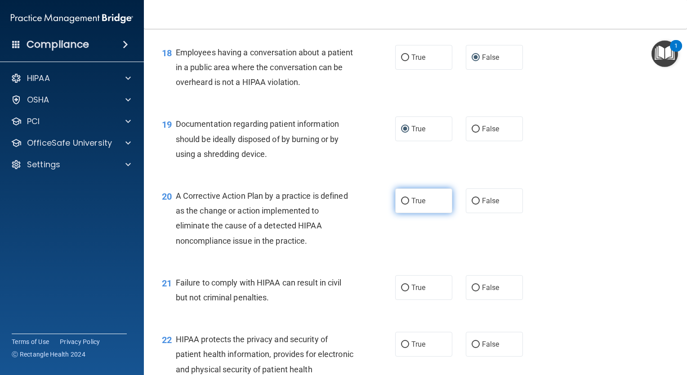
click at [403, 213] on label "True" at bounding box center [423, 200] width 57 height 25
click at [403, 205] on input "True" at bounding box center [405, 201] width 8 height 7
radio input "true"
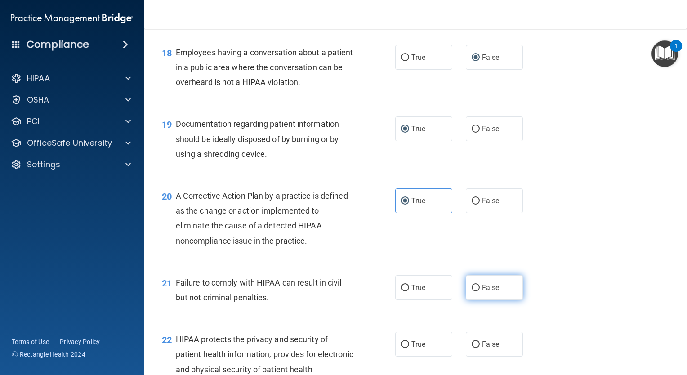
click at [472, 291] on input "False" at bounding box center [476, 288] width 8 height 7
radio input "true"
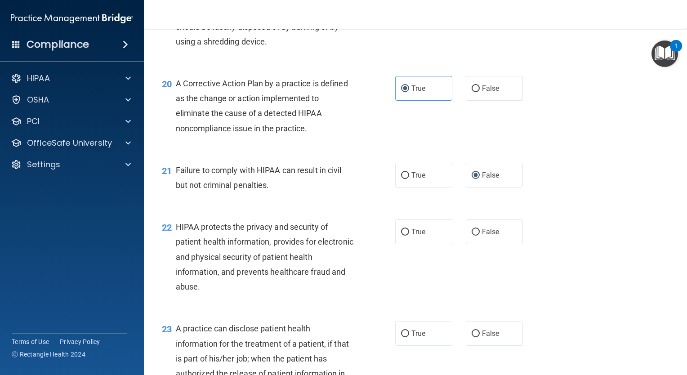
scroll to position [1437, 0]
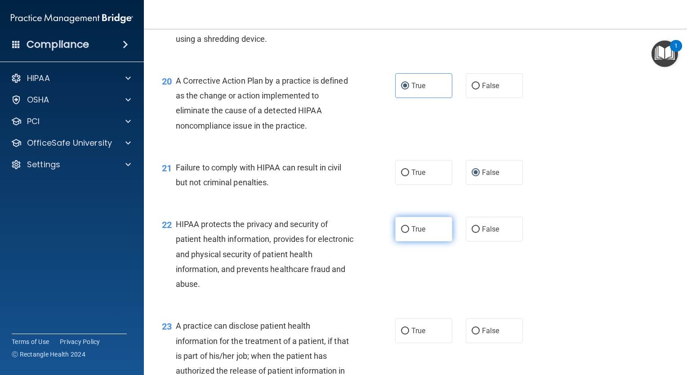
click at [401, 233] on input "True" at bounding box center [405, 229] width 8 height 7
radio input "true"
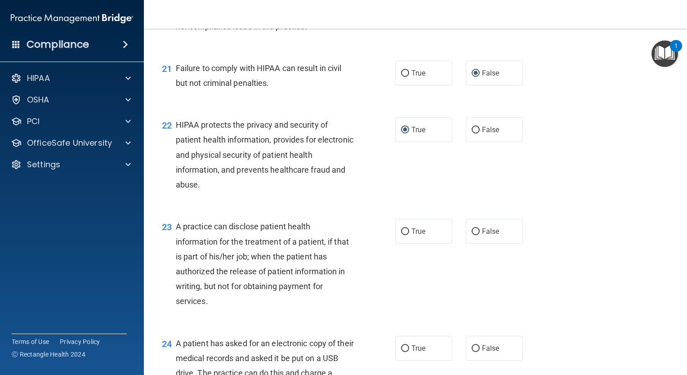
scroll to position [1542, 0]
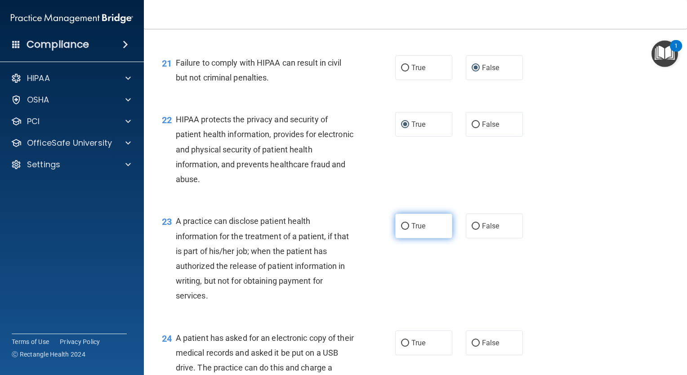
click at [401, 230] on input "True" at bounding box center [405, 226] width 8 height 7
radio input "true"
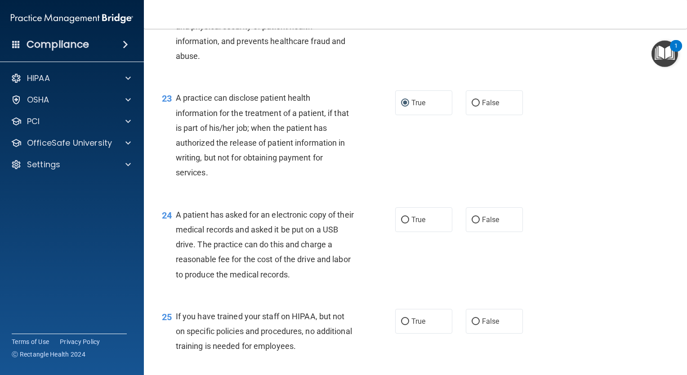
scroll to position [1673, 0]
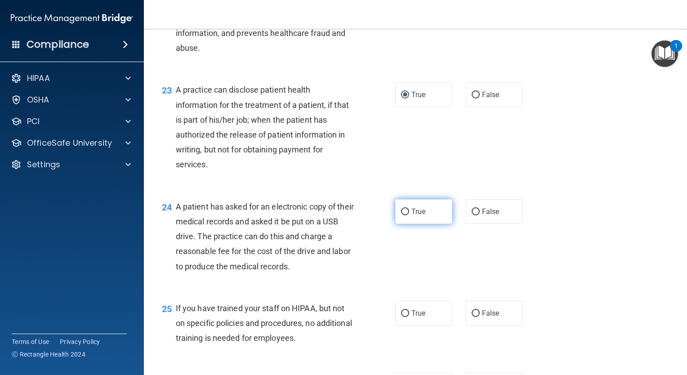
click at [401, 215] on input "True" at bounding box center [405, 212] width 8 height 7
radio input "true"
click at [472, 317] on input "False" at bounding box center [476, 313] width 8 height 7
radio input "true"
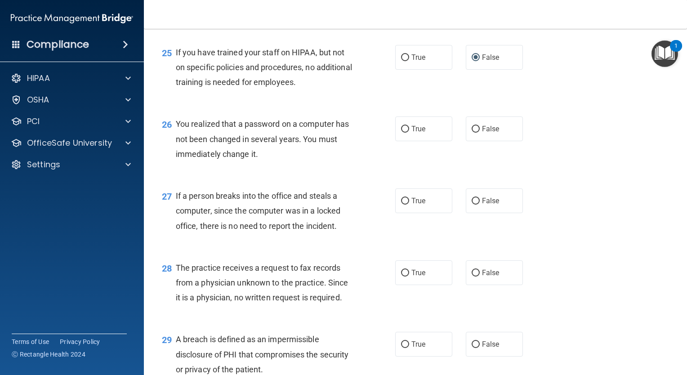
scroll to position [1938, 0]
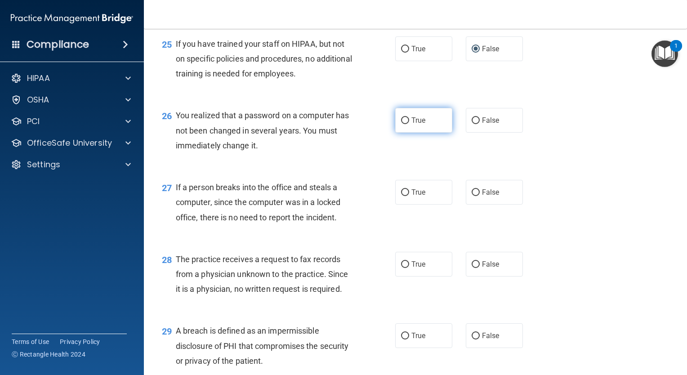
click at [403, 124] on input "True" at bounding box center [405, 120] width 8 height 7
radio input "true"
click at [477, 205] on label "False" at bounding box center [494, 192] width 57 height 25
click at [477, 196] on input "False" at bounding box center [476, 192] width 8 height 7
radio input "true"
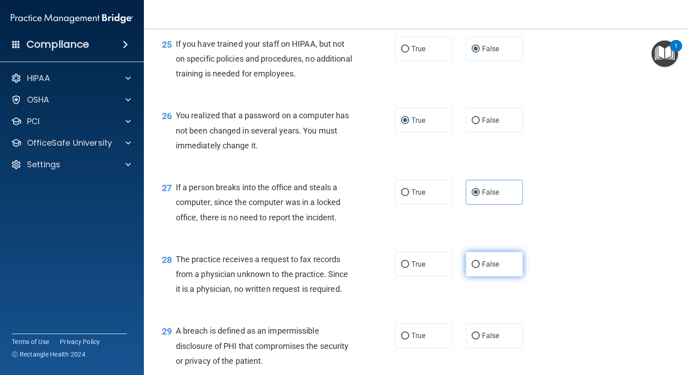
click at [473, 268] on input "False" at bounding box center [476, 264] width 8 height 7
radio input "true"
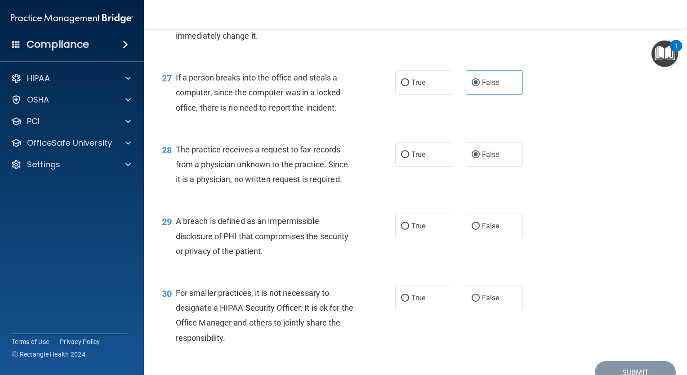
scroll to position [2088, 0]
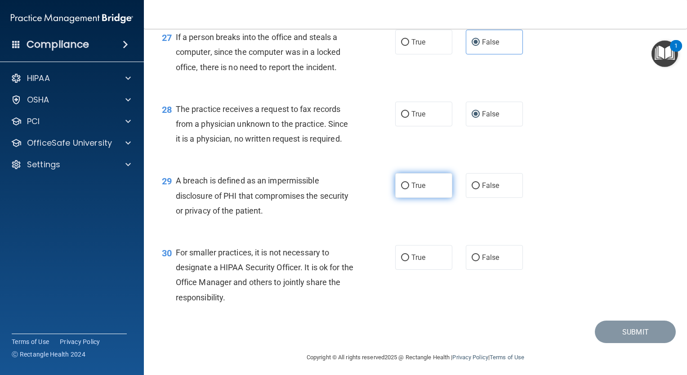
click at [406, 198] on label "True" at bounding box center [423, 185] width 57 height 25
click at [406, 189] on input "True" at bounding box center [405, 186] width 8 height 7
radio input "true"
click at [473, 261] on input "False" at bounding box center [476, 258] width 8 height 7
radio input "true"
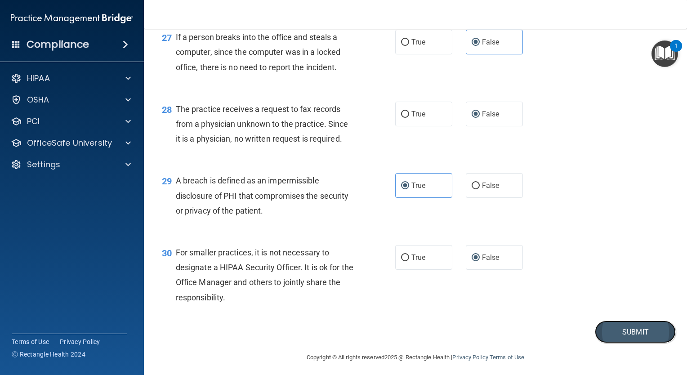
click at [639, 344] on button "Submit" at bounding box center [635, 332] width 81 height 23
click at [622, 344] on button "Submit" at bounding box center [635, 332] width 81 height 23
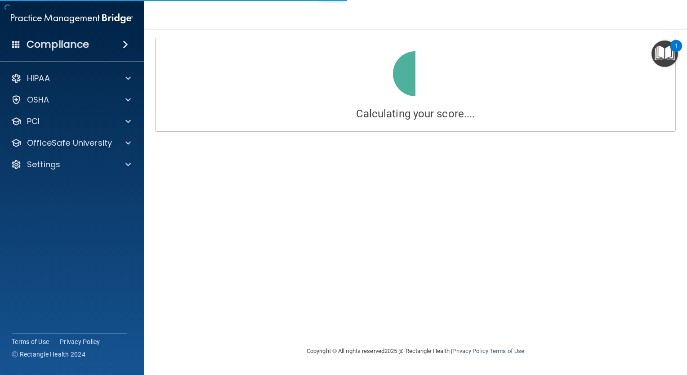
click at [682, 33] on main "Calculating your score.... Success! You've completed " The HIPAA Quiz " with a …" at bounding box center [415, 202] width 543 height 346
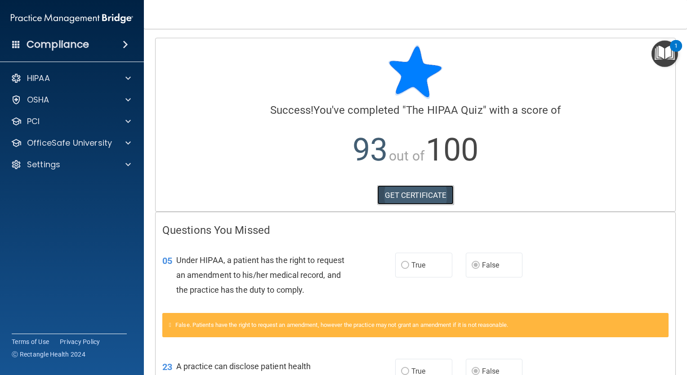
click at [422, 195] on link "GET CERTIFICATE" at bounding box center [415, 195] width 77 height 20
click at [67, 161] on div "Settings" at bounding box center [60, 164] width 112 height 11
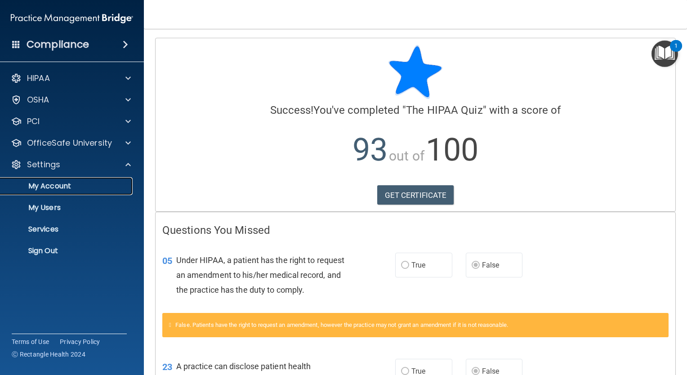
click at [53, 183] on p "My Account" at bounding box center [67, 186] width 123 height 9
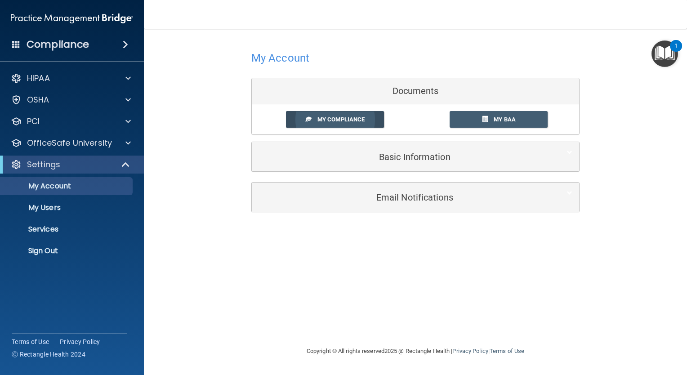
click at [323, 121] on span "My Compliance" at bounding box center [341, 119] width 47 height 7
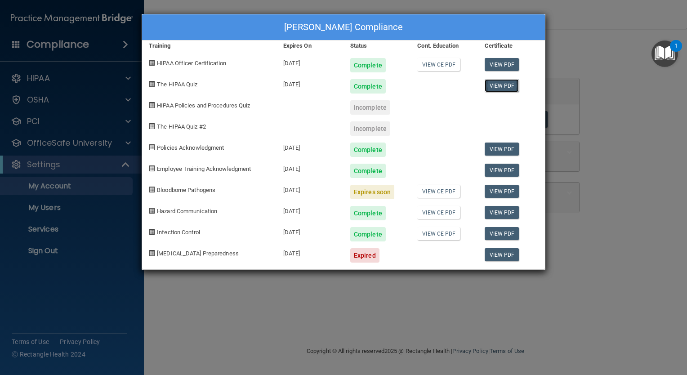
click at [500, 87] on link "View PDF" at bounding box center [502, 85] width 35 height 13
click at [496, 83] on link "View PDF" at bounding box center [502, 85] width 35 height 13
click at [507, 60] on link "View PDF" at bounding box center [502, 64] width 35 height 13
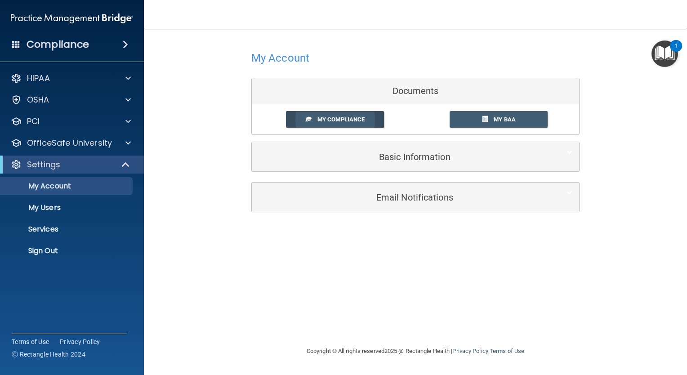
click at [356, 121] on span "My Compliance" at bounding box center [341, 119] width 47 height 7
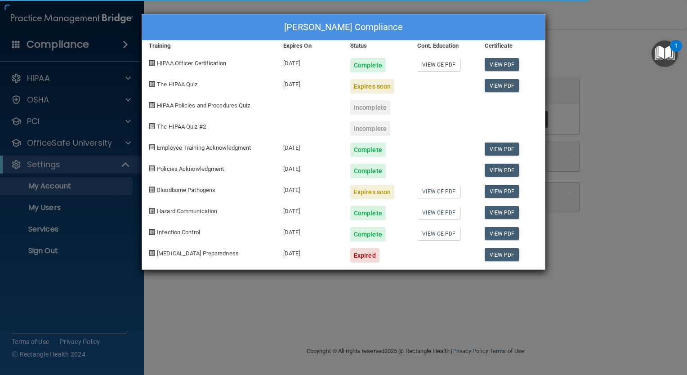
click at [434, 67] on body "Compliance HIPAA Documents and Policies Report an Incident Business Associates …" at bounding box center [343, 187] width 687 height 375
click at [499, 61] on link "View PDF" at bounding box center [502, 64] width 35 height 13
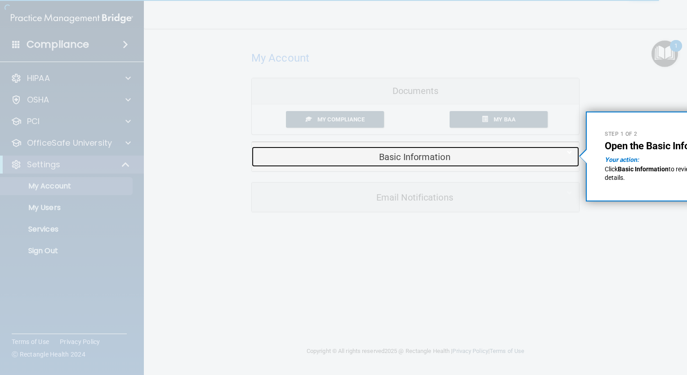
click at [505, 154] on h5 "Basic Information" at bounding box center [402, 157] width 287 height 10
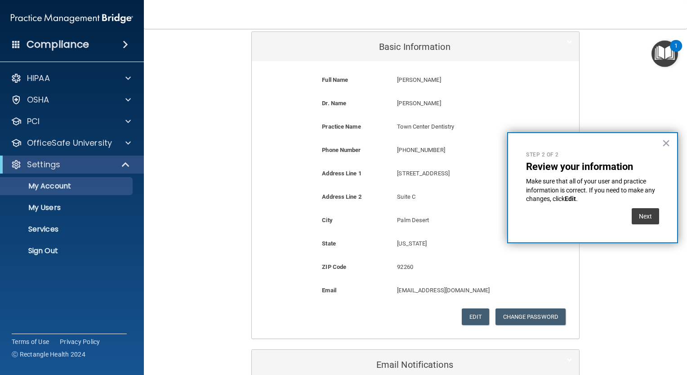
scroll to position [85, 0]
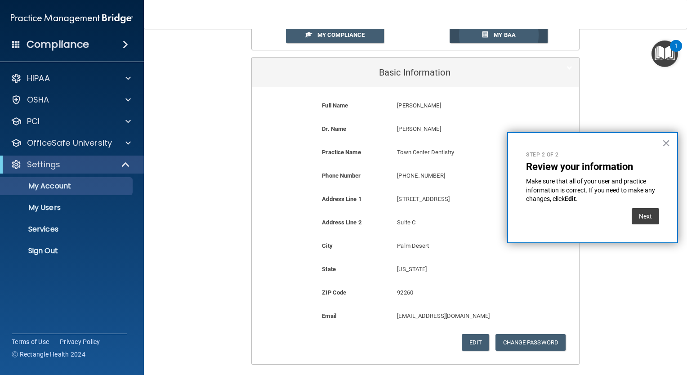
click at [497, 33] on span "My BAA" at bounding box center [505, 34] width 22 height 7
